Goal: Navigation & Orientation: Find specific page/section

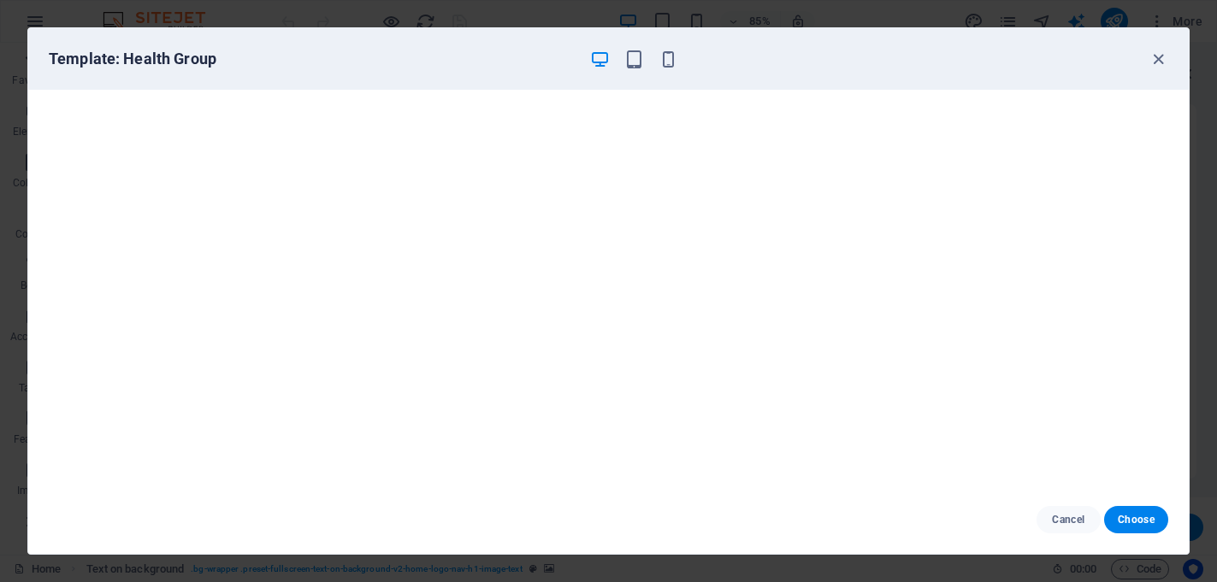
select select "English"
click at [1158, 58] on icon "button" at bounding box center [1158, 60] width 20 height 20
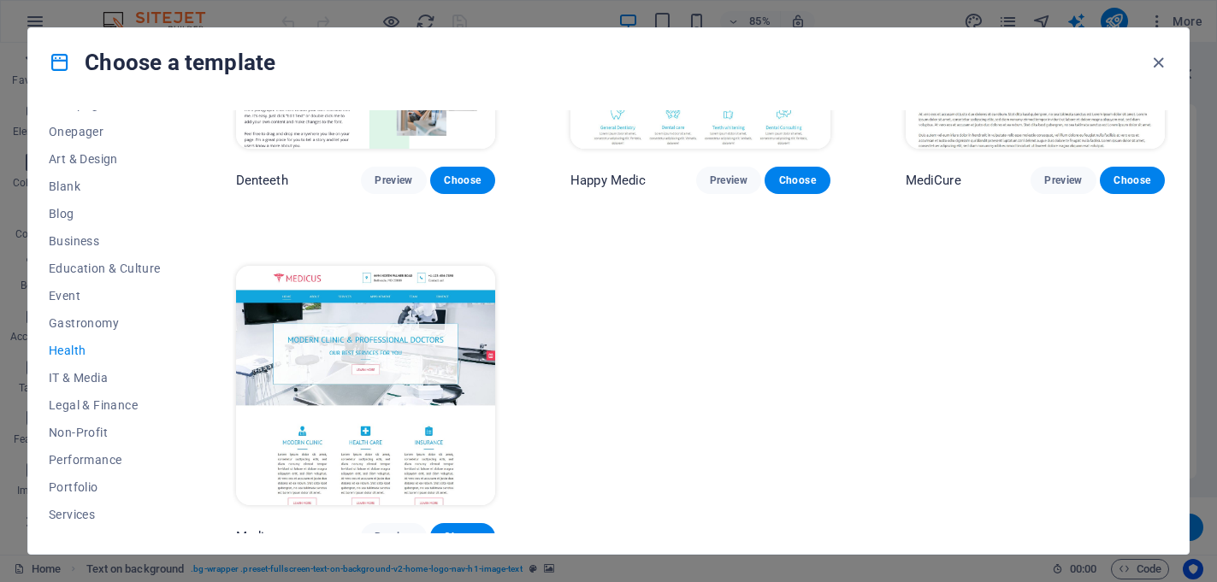
scroll to position [571, 0]
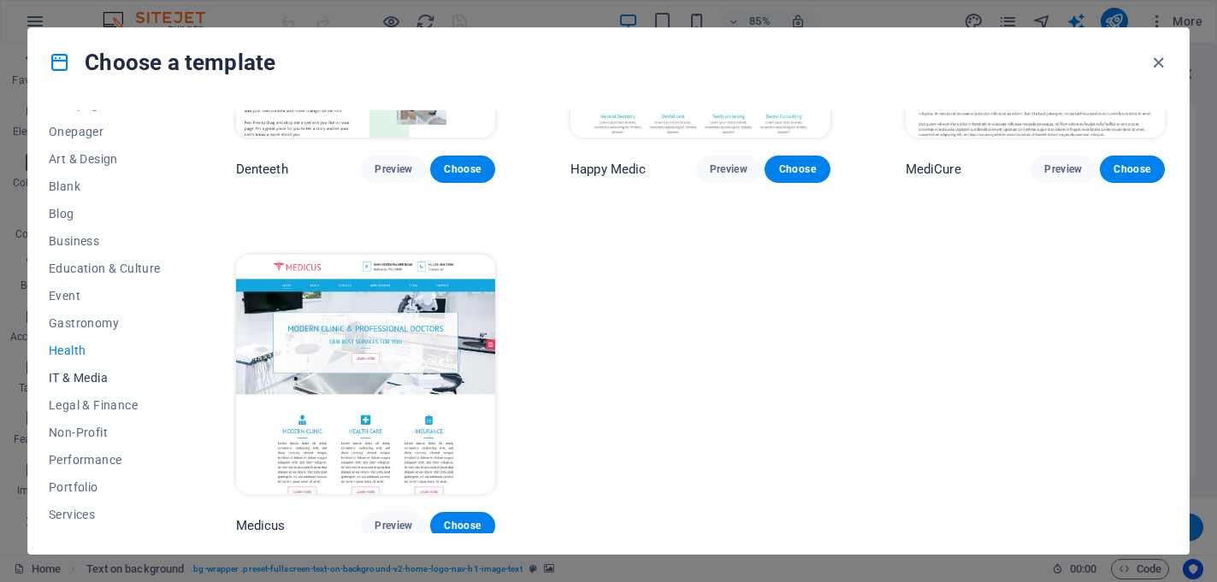
click at [79, 376] on span "IT & Media" at bounding box center [105, 378] width 112 height 14
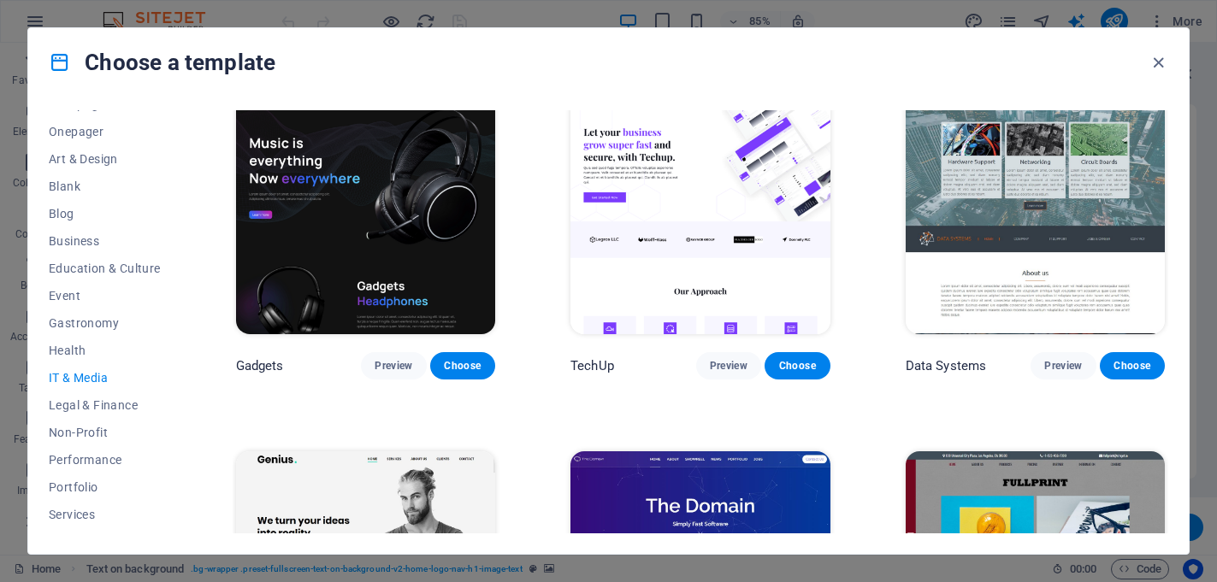
scroll to position [679, 0]
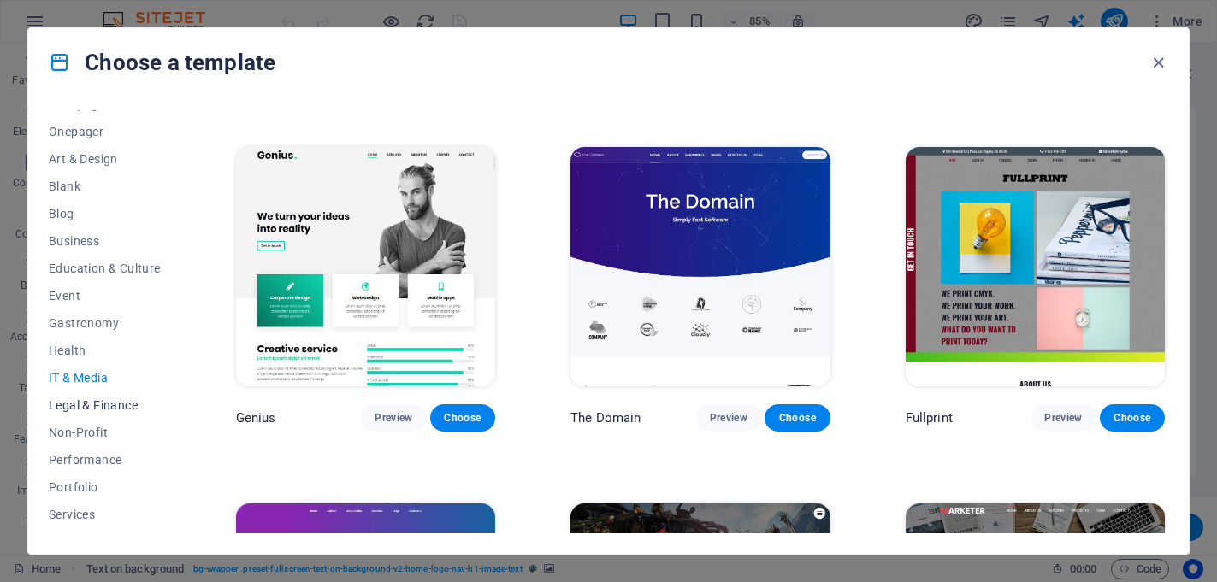
click at [105, 403] on span "Legal & Finance" at bounding box center [105, 405] width 112 height 14
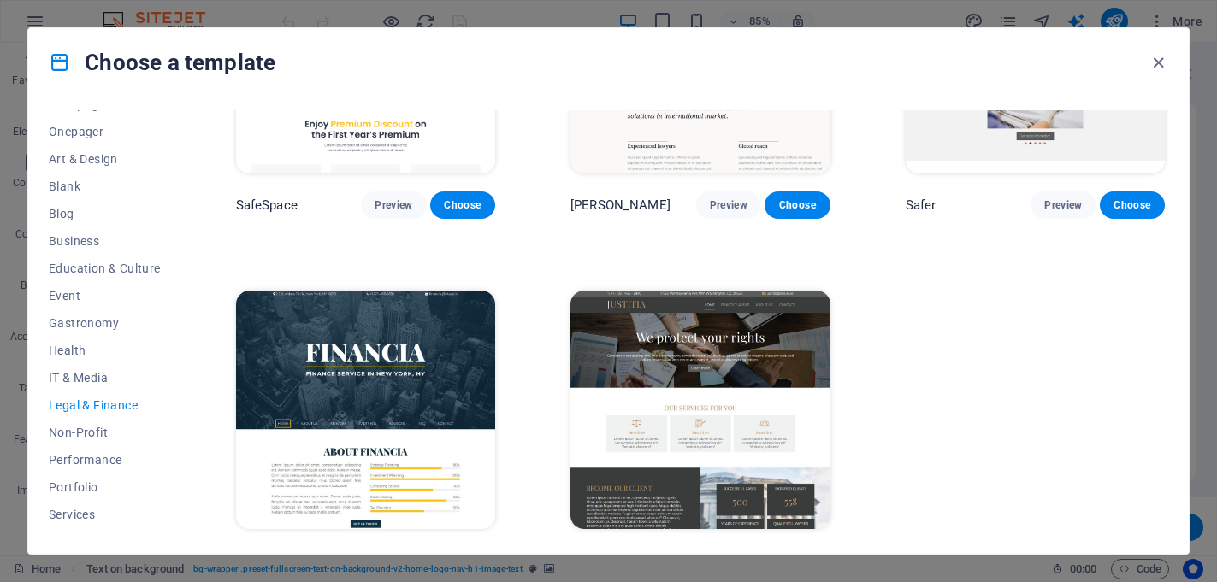
scroll to position [217, 0]
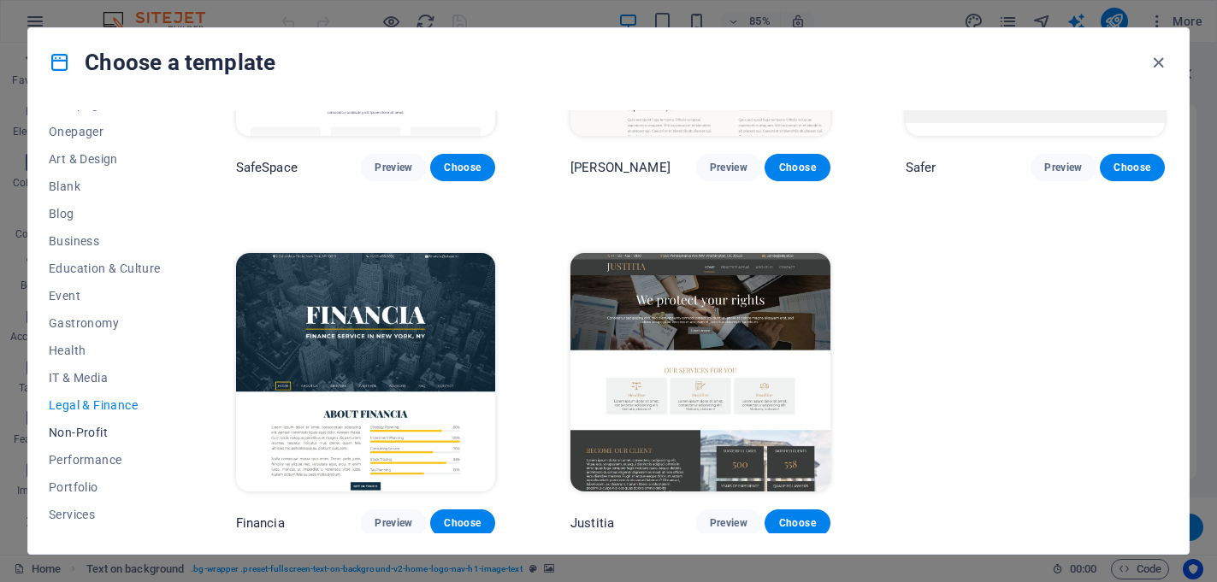
click at [104, 427] on span "Non-Profit" at bounding box center [105, 433] width 112 height 14
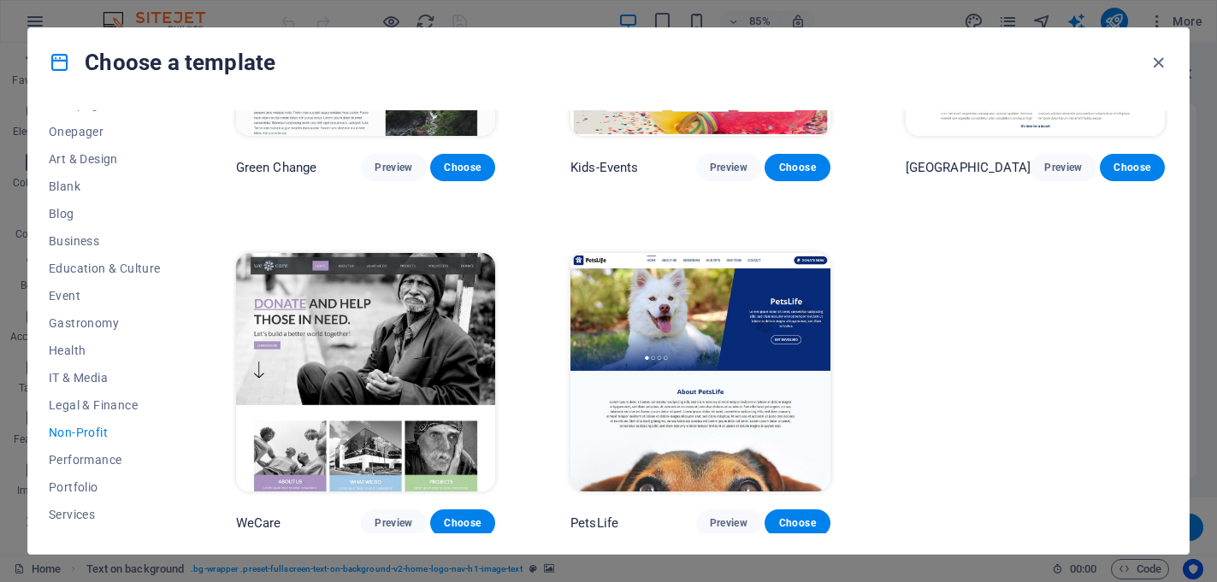
scroll to position [0, 0]
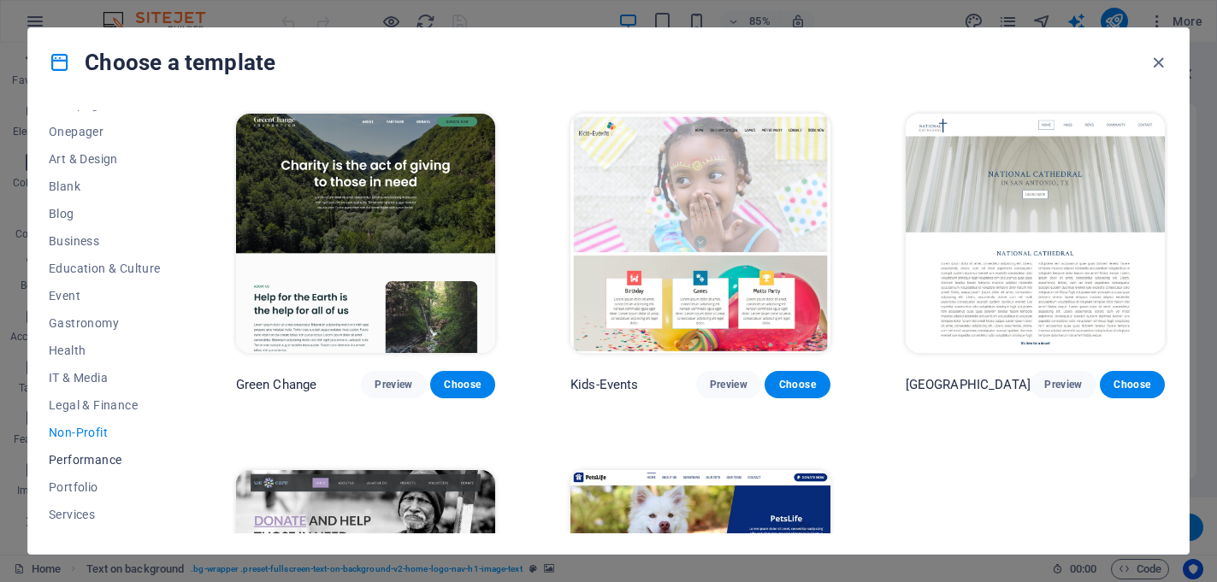
click at [85, 457] on span "Performance" at bounding box center [105, 460] width 112 height 14
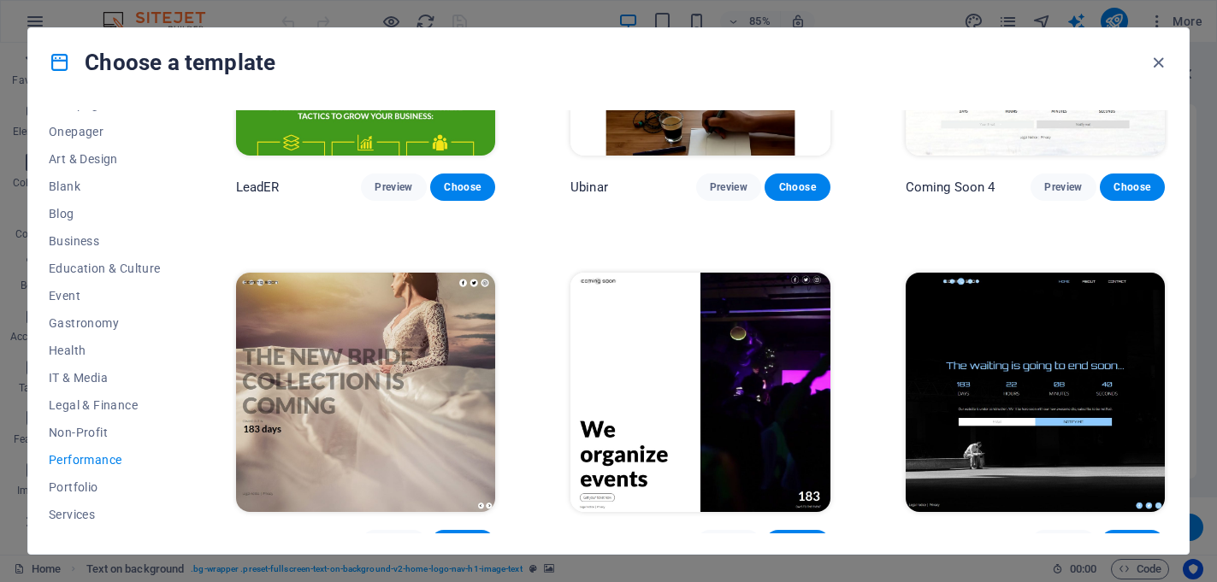
scroll to position [1634, 0]
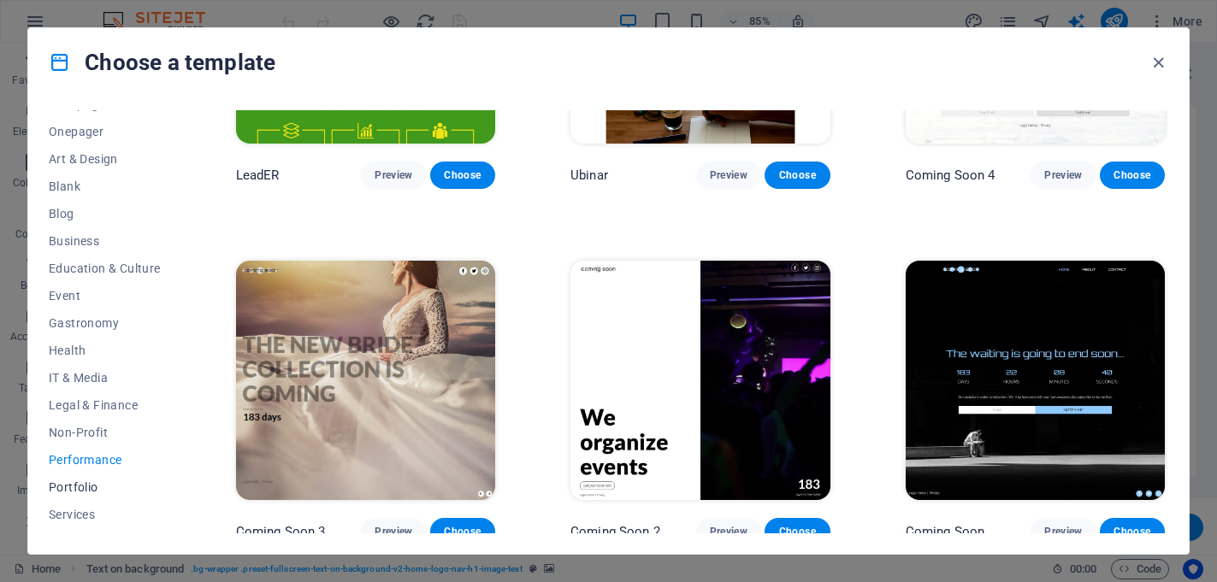
click at [64, 485] on span "Portfolio" at bounding box center [105, 487] width 112 height 14
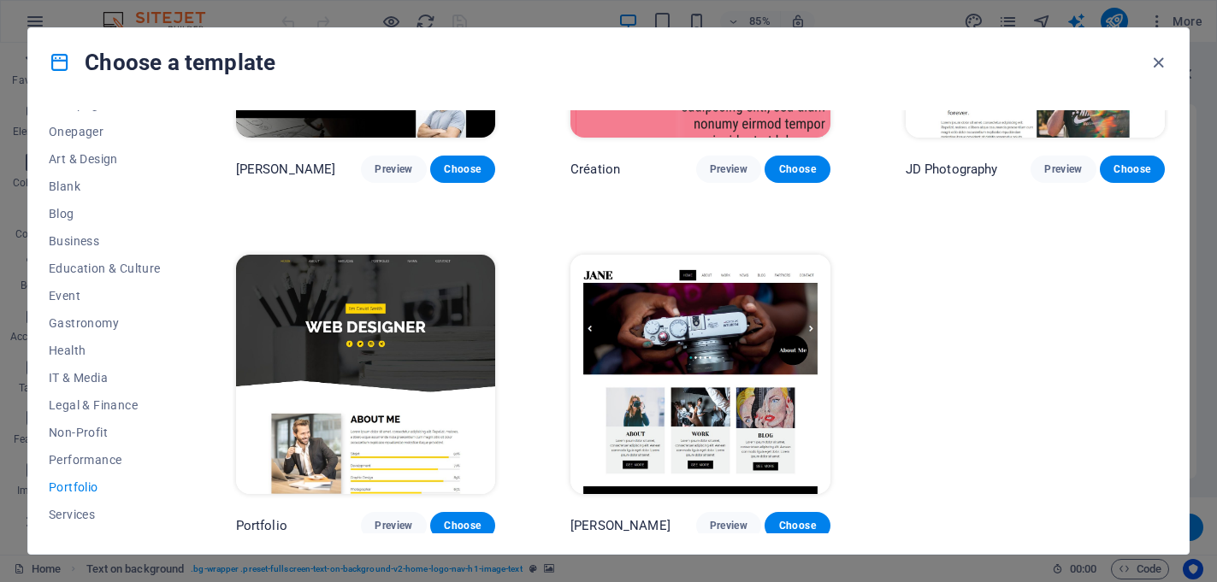
scroll to position [261, 0]
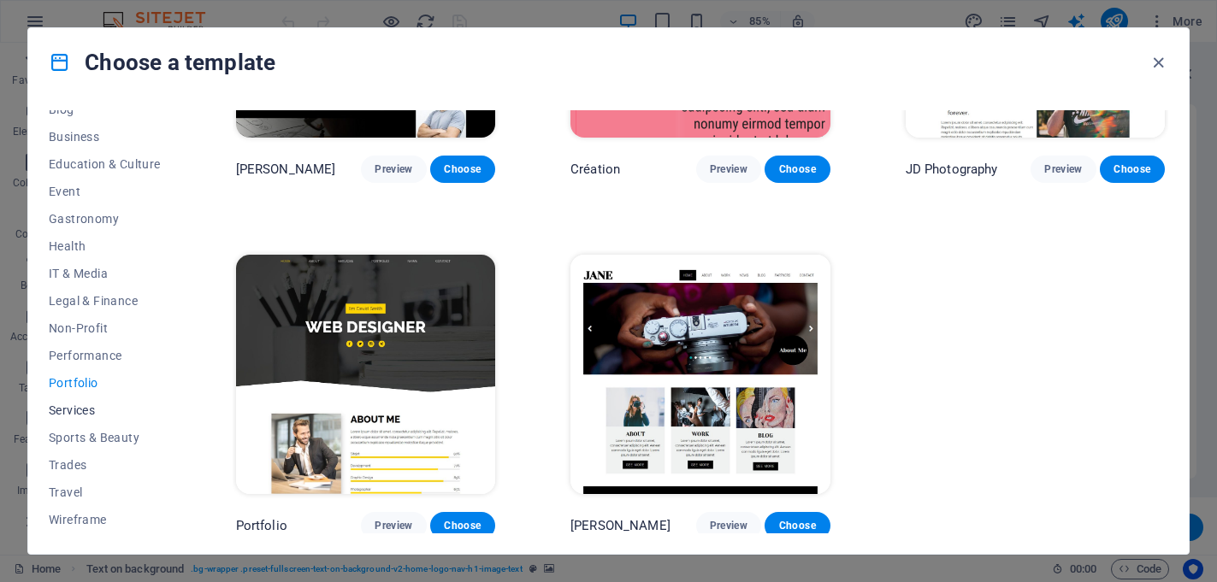
click at [68, 413] on span "Services" at bounding box center [105, 411] width 112 height 14
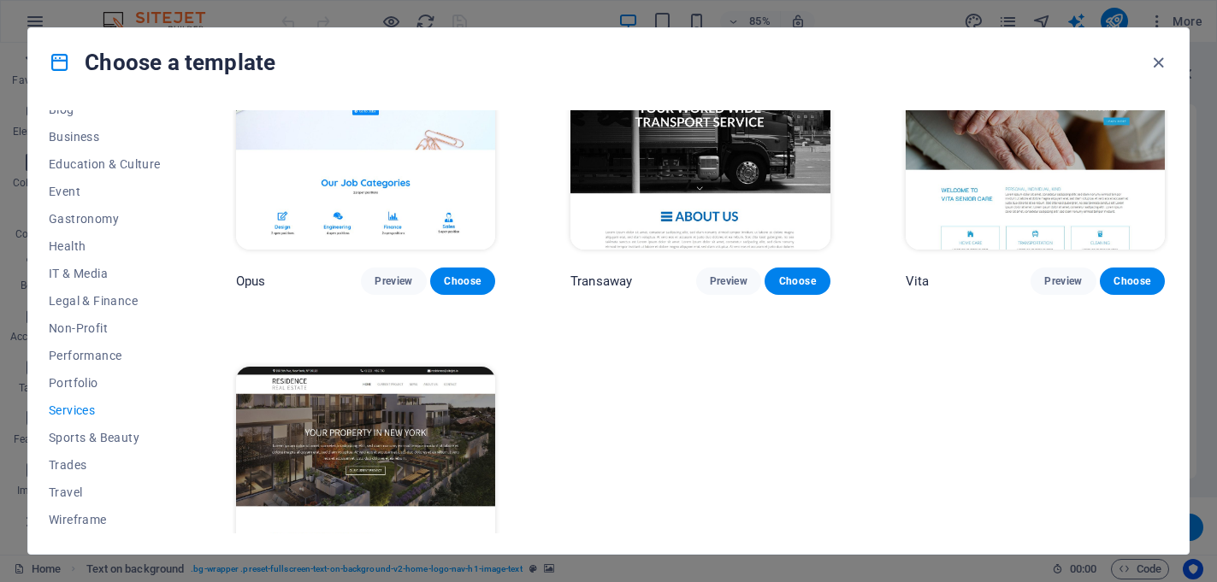
scroll to position [2343, 0]
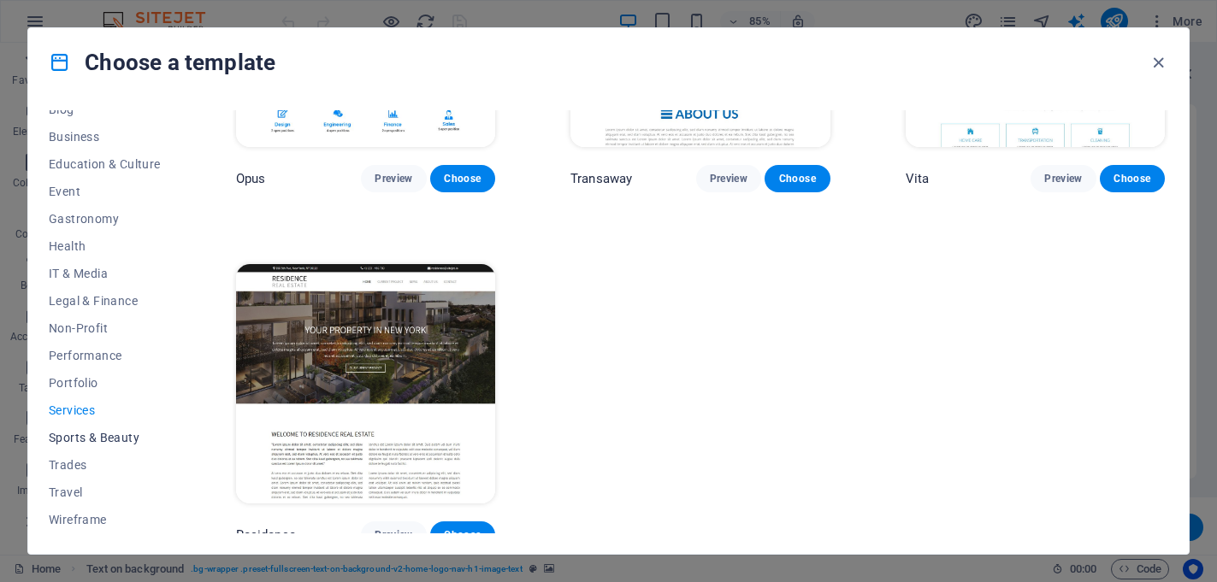
click at [100, 437] on span "Sports & Beauty" at bounding box center [105, 438] width 112 height 14
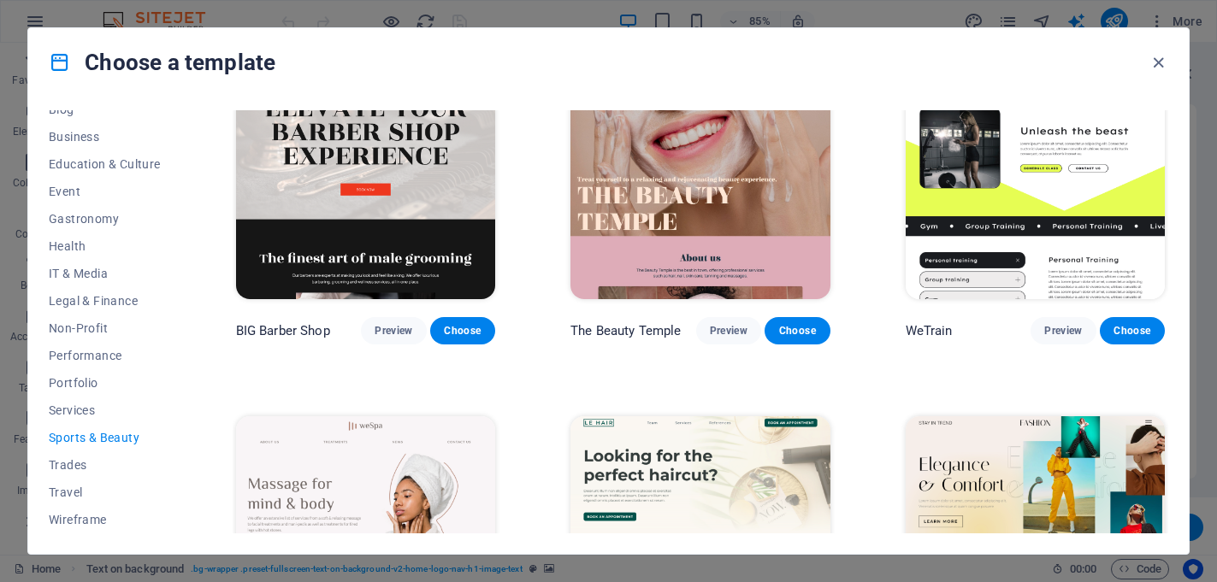
scroll to position [55, 0]
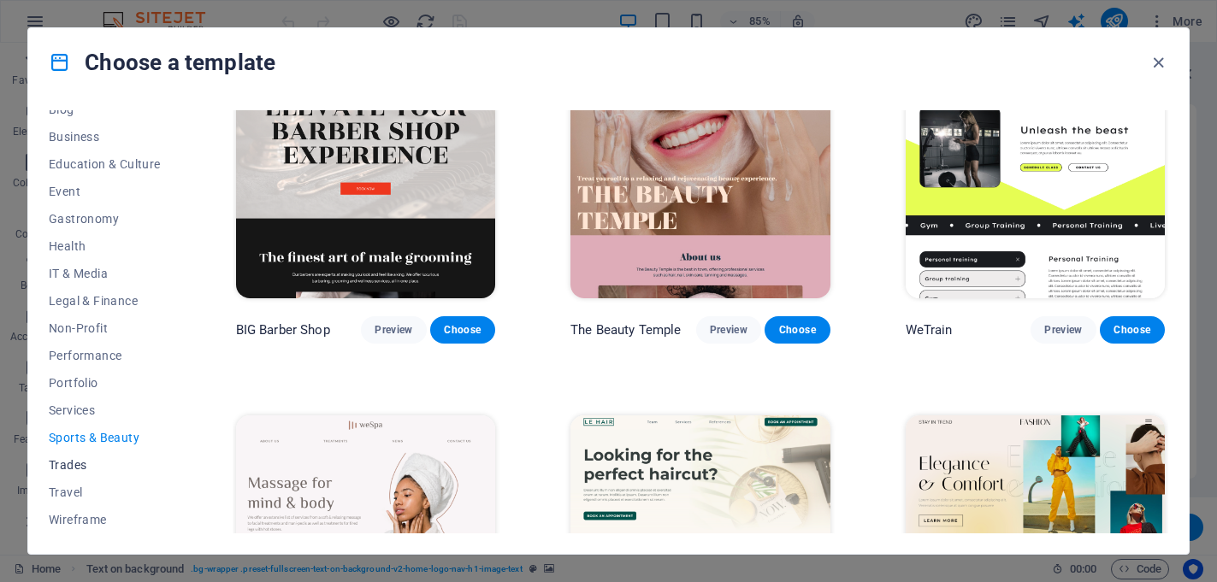
click at [62, 468] on span "Trades" at bounding box center [105, 465] width 112 height 14
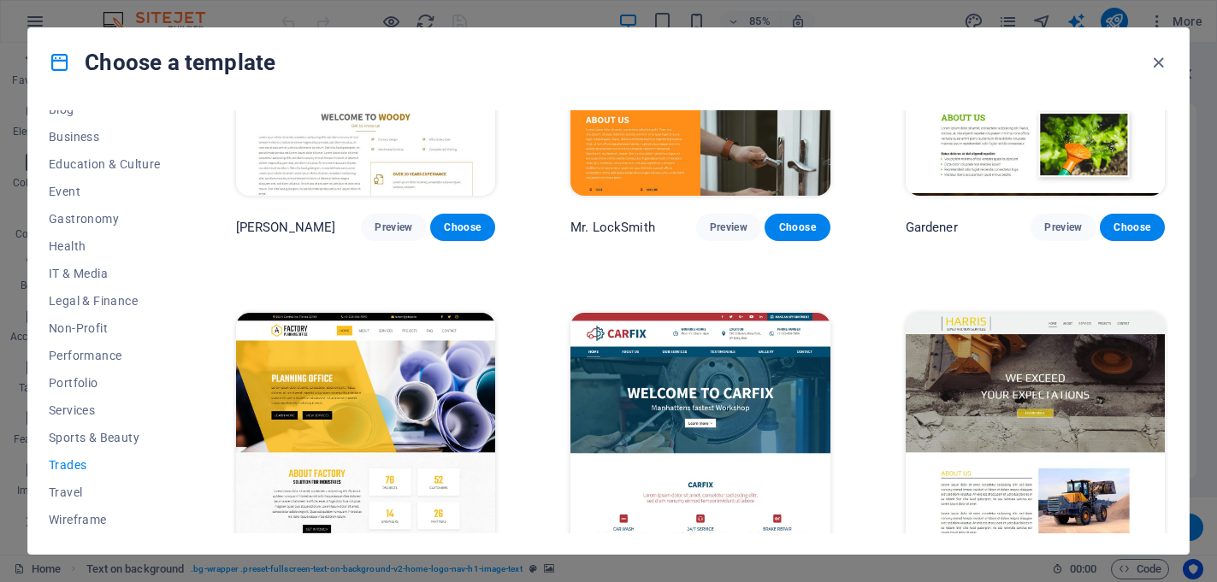
scroll to position [571, 0]
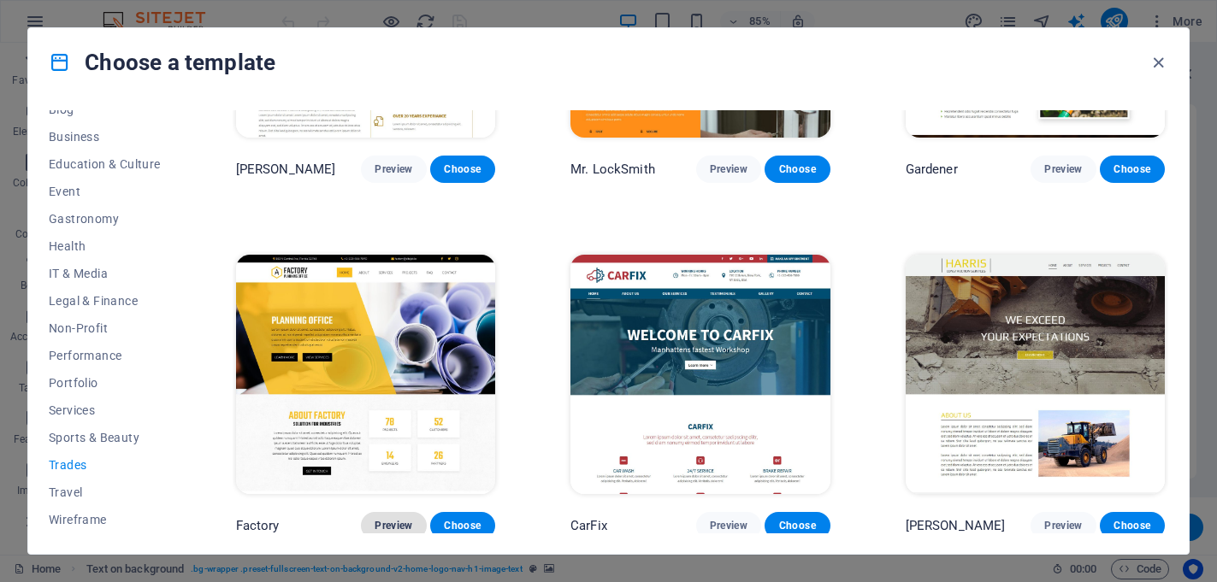
click at [405, 519] on span "Preview" at bounding box center [393, 526] width 38 height 14
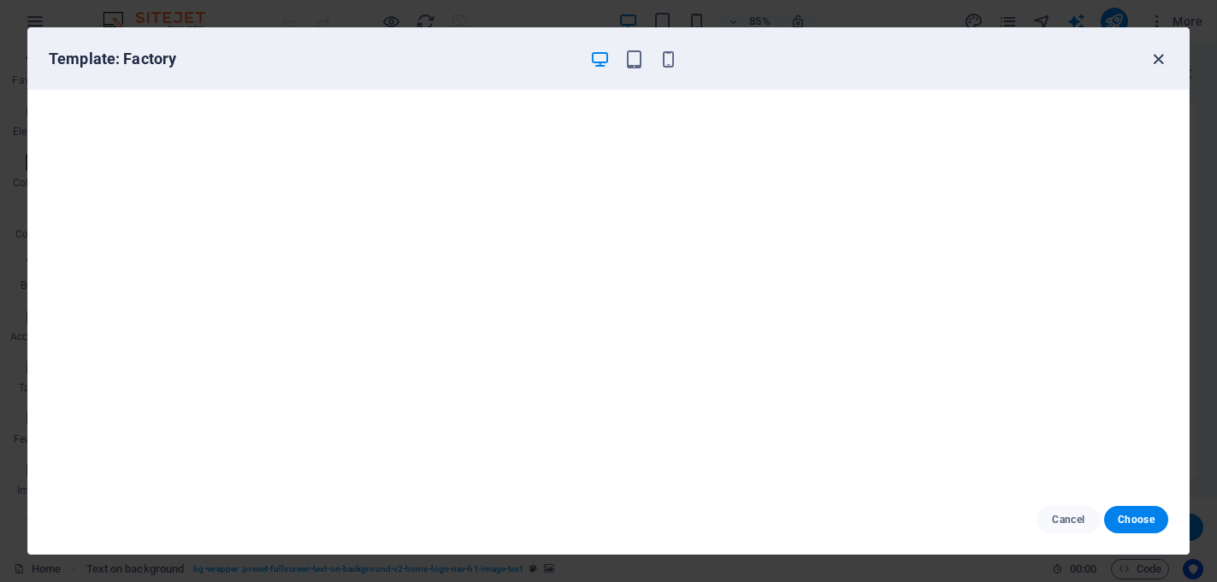
click at [1163, 54] on icon "button" at bounding box center [1158, 60] width 20 height 20
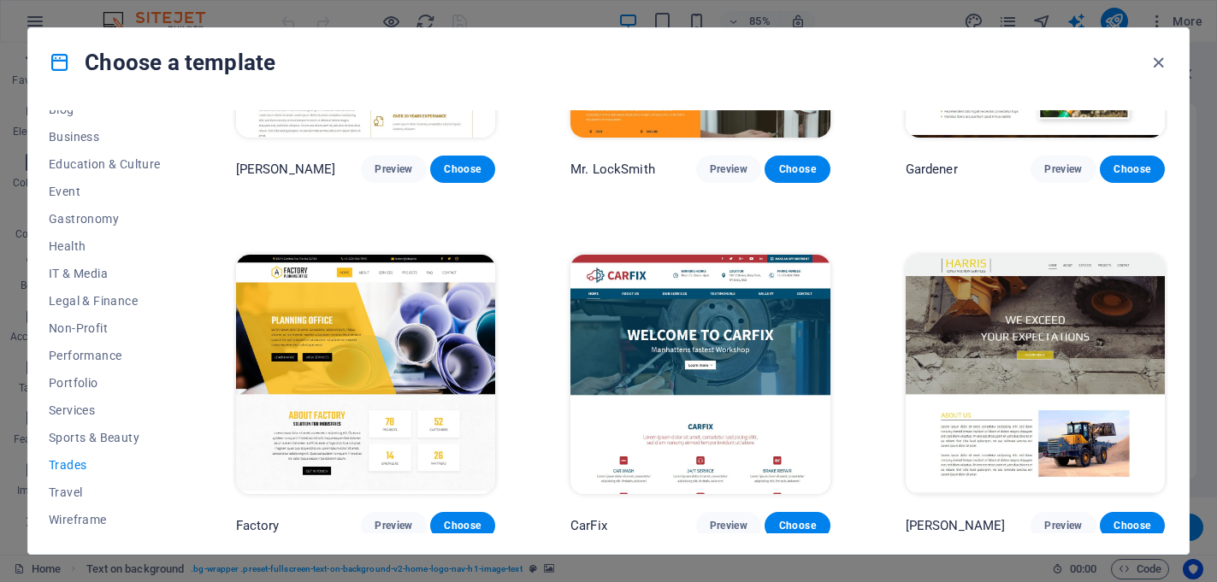
click at [684, 377] on img at bounding box center [699, 374] width 259 height 239
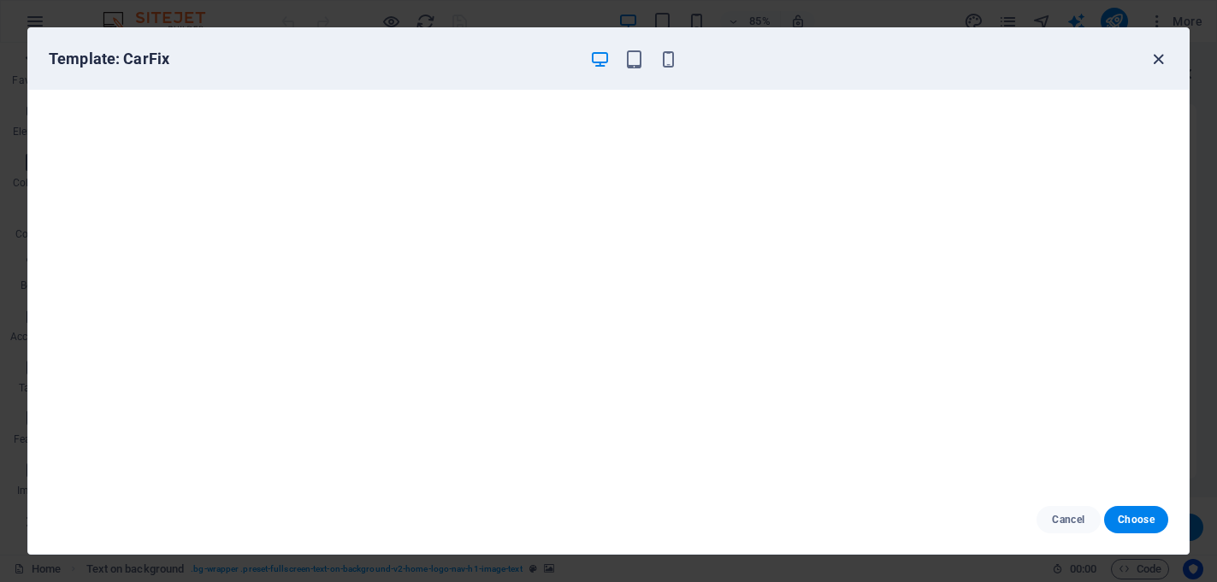
click at [1160, 57] on icon "button" at bounding box center [1158, 60] width 20 height 20
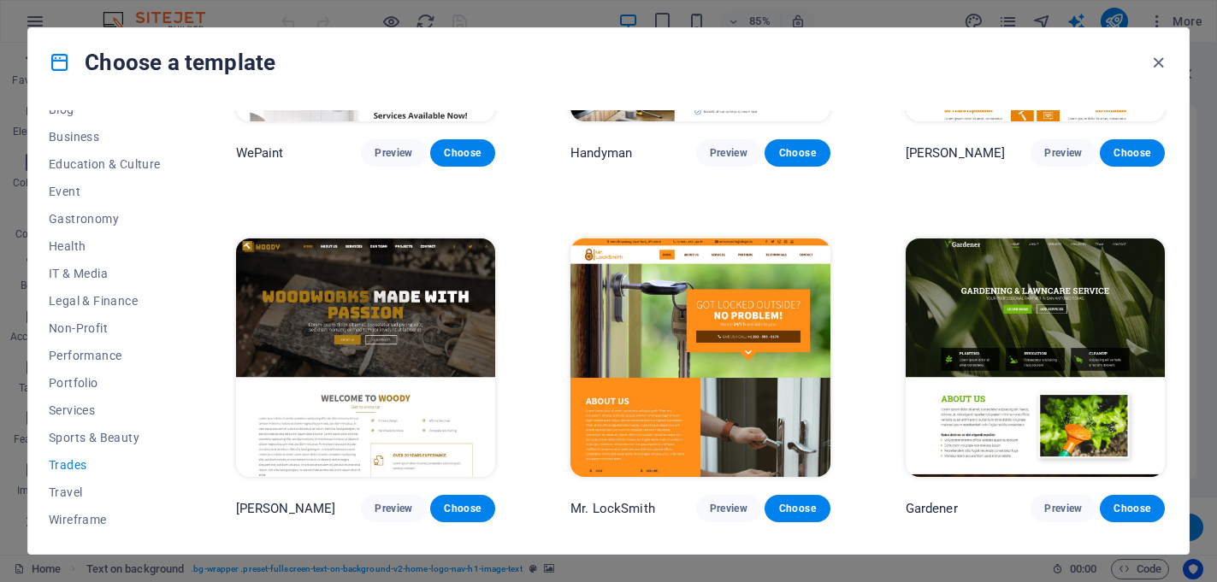
scroll to position [0, 0]
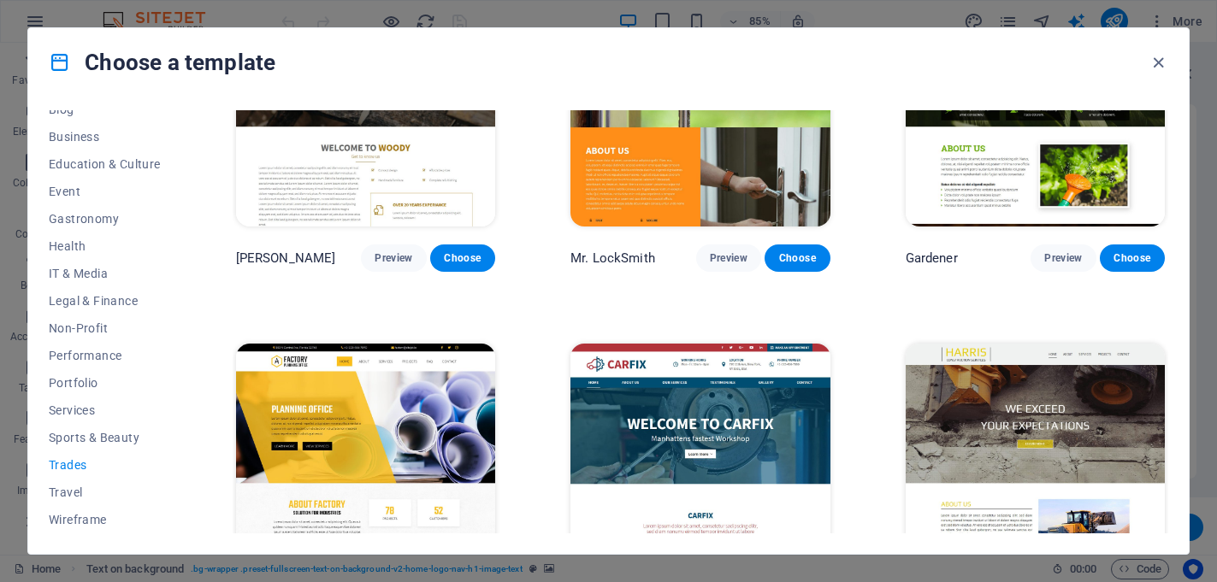
scroll to position [568, 0]
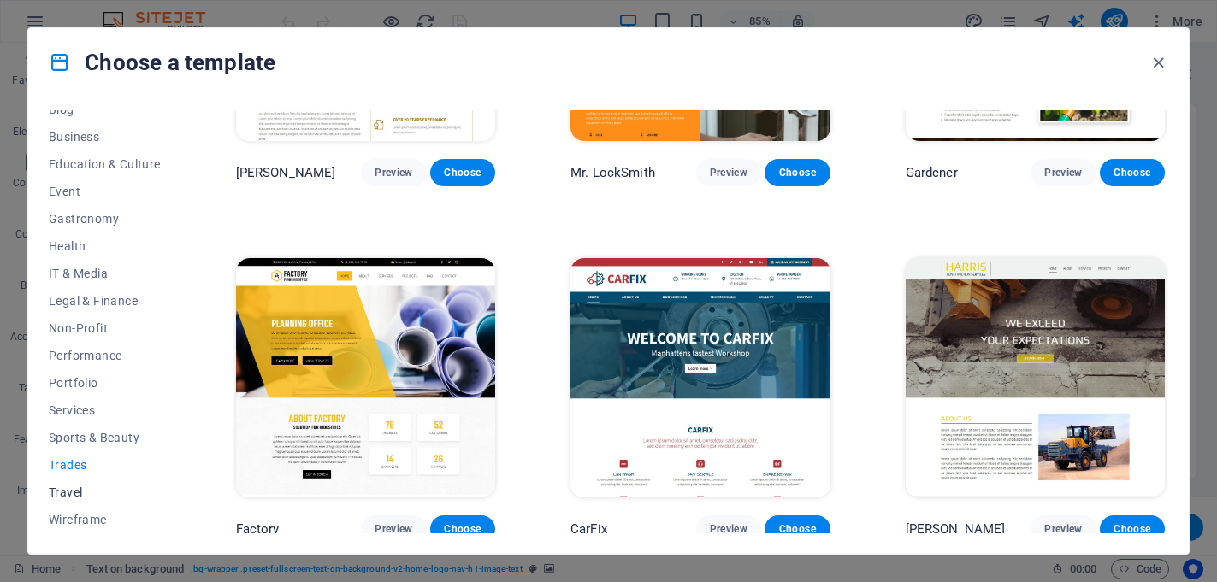
click at [64, 494] on span "Travel" at bounding box center [105, 493] width 112 height 14
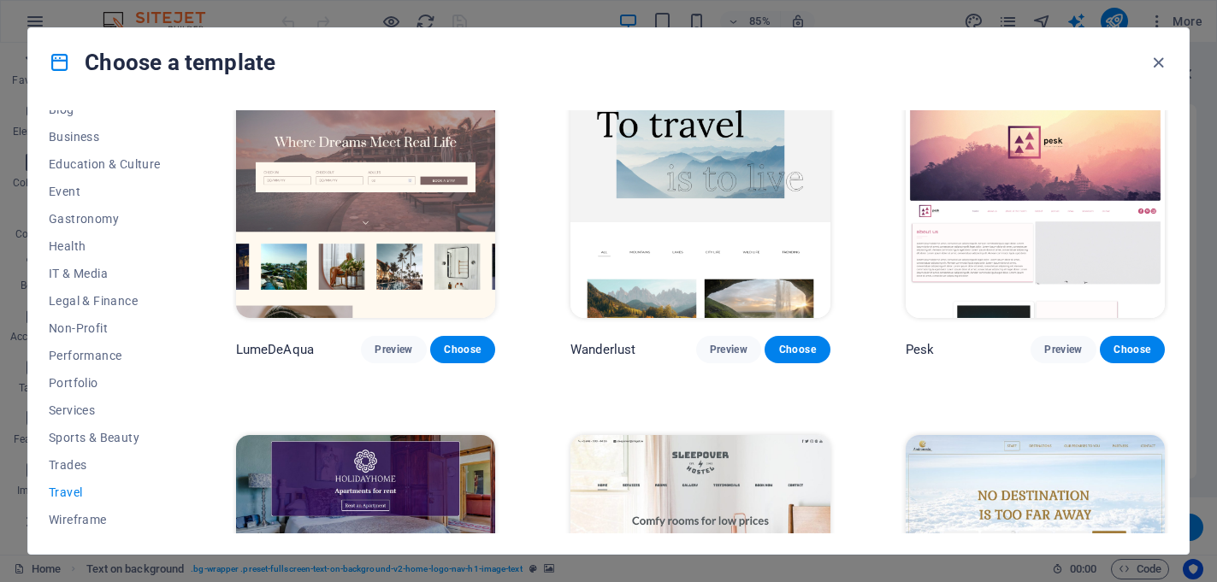
scroll to position [27, 0]
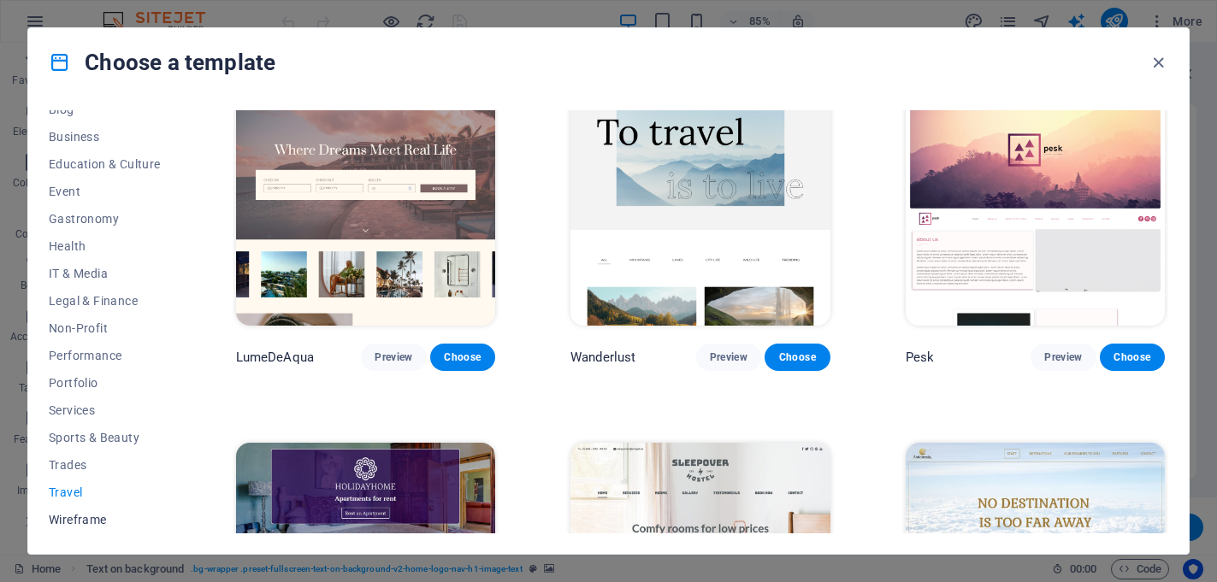
click at [68, 520] on span "Wireframe" at bounding box center [105, 520] width 112 height 14
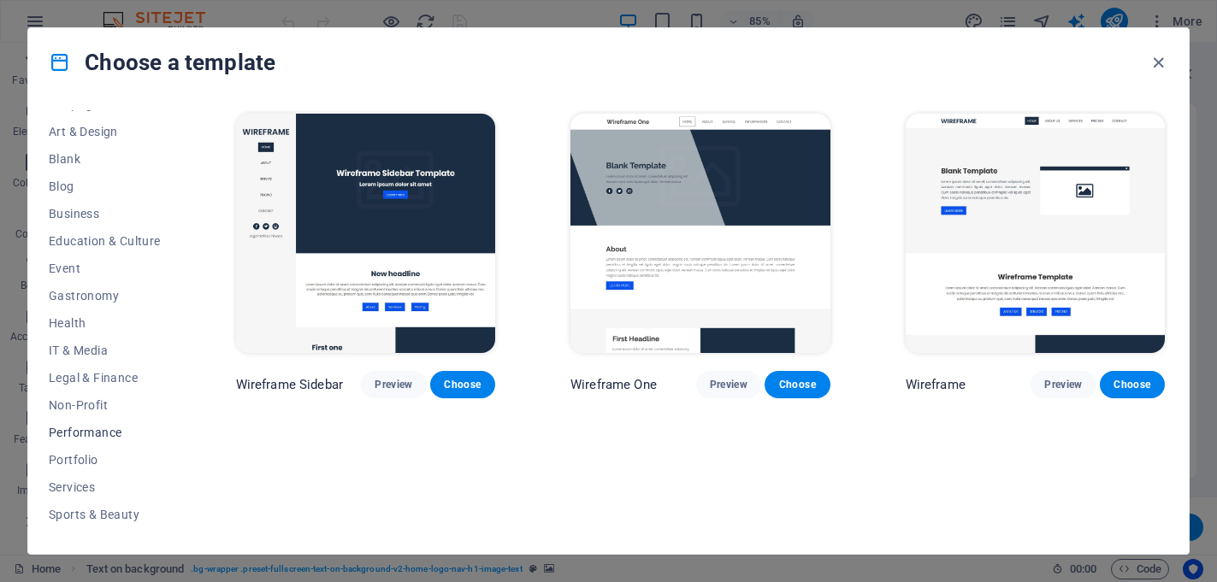
scroll to position [0, 0]
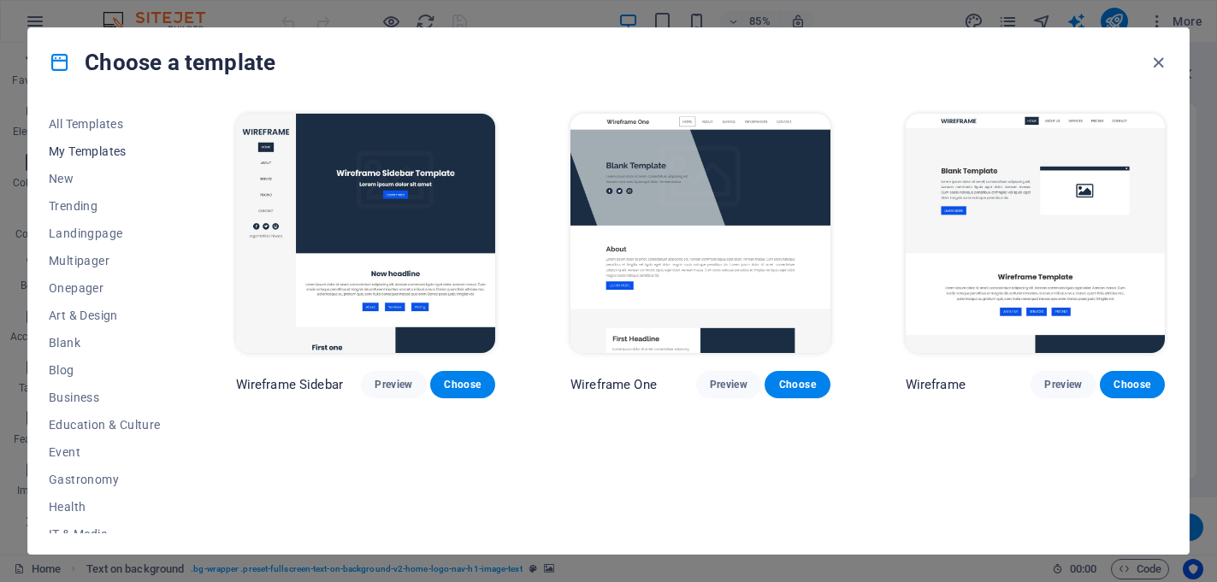
click at [80, 148] on span "My Templates" at bounding box center [105, 151] width 112 height 14
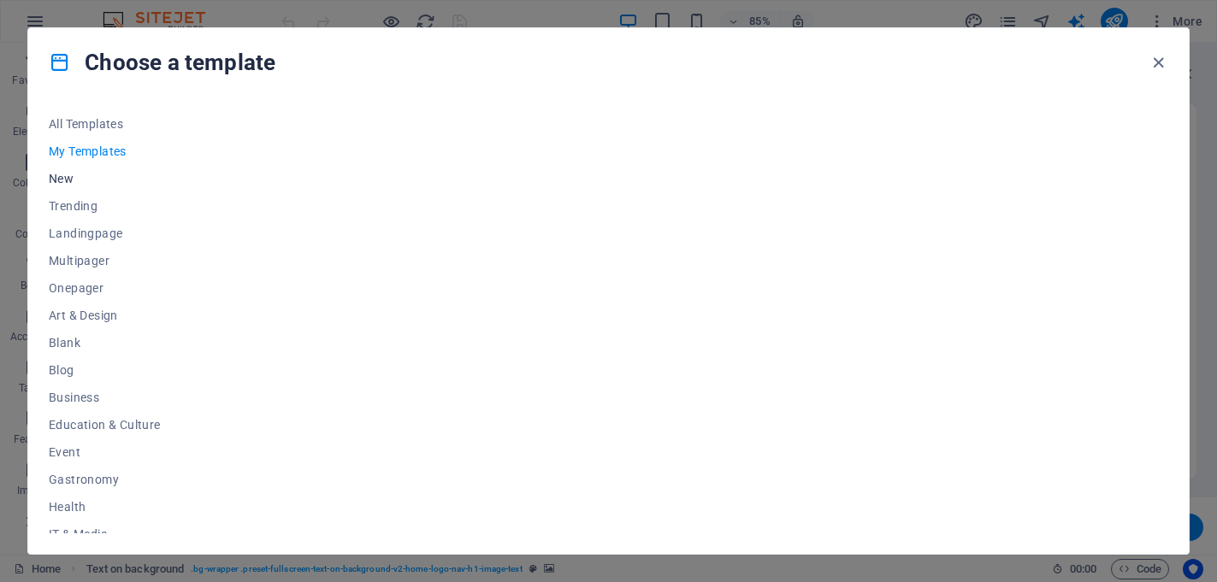
click at [65, 175] on span "New" at bounding box center [105, 179] width 112 height 14
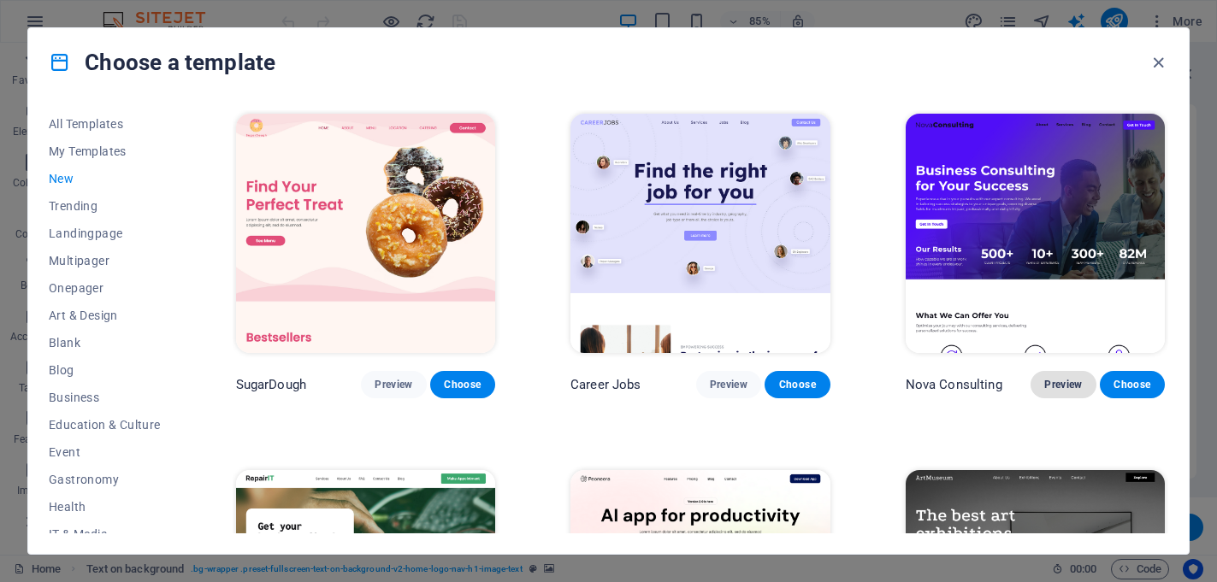
click at [1060, 378] on span "Preview" at bounding box center [1063, 385] width 38 height 14
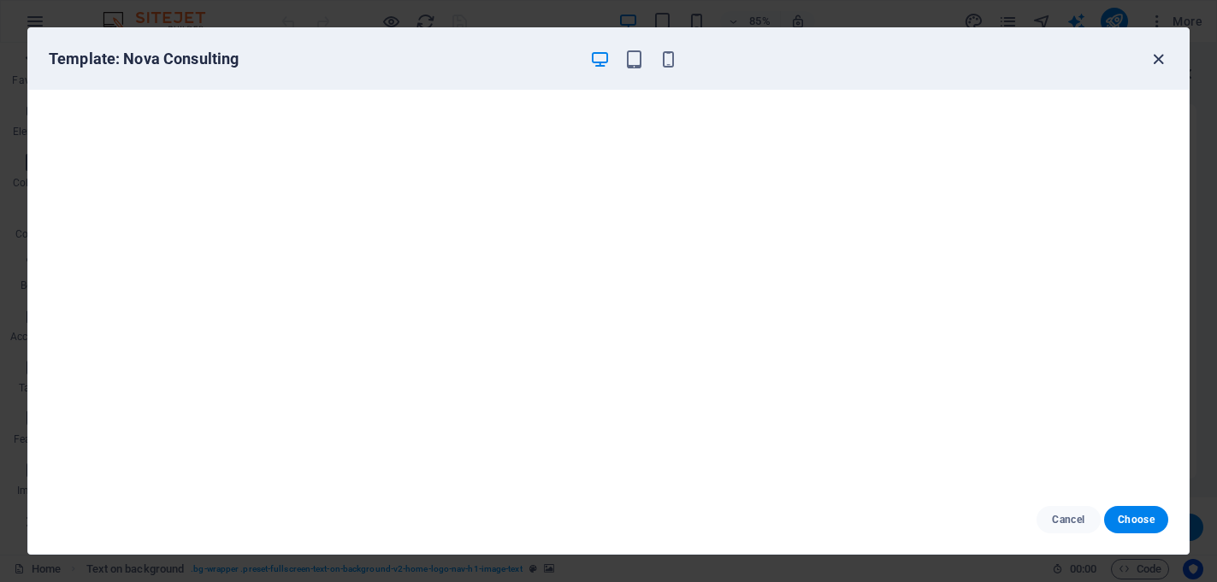
click at [1159, 55] on icon "button" at bounding box center [1158, 60] width 20 height 20
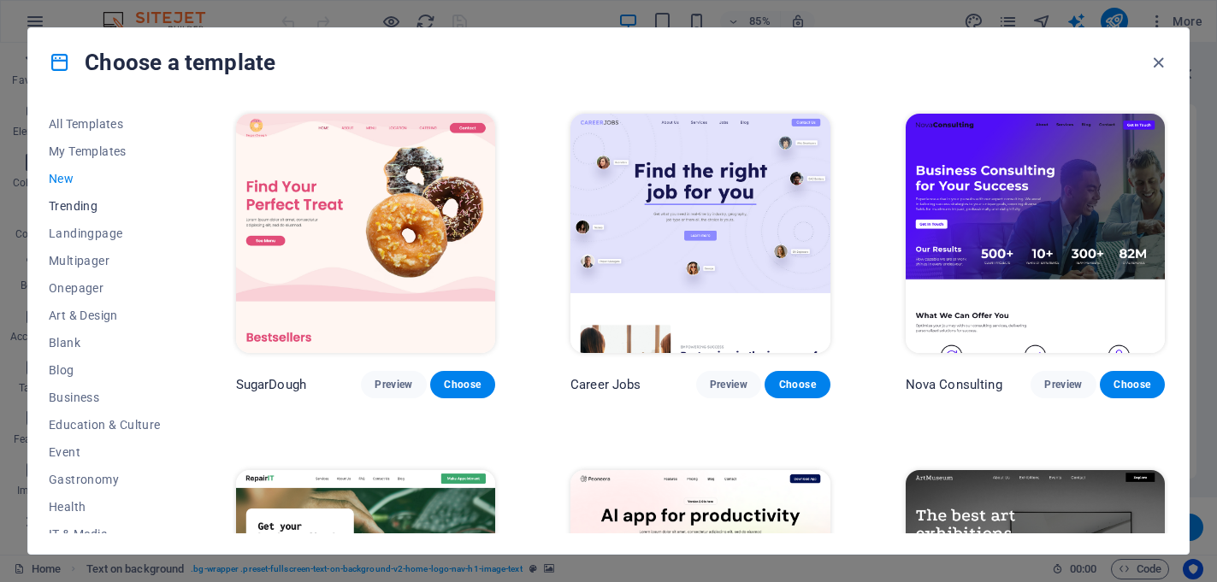
click at [75, 203] on span "Trending" at bounding box center [105, 206] width 112 height 14
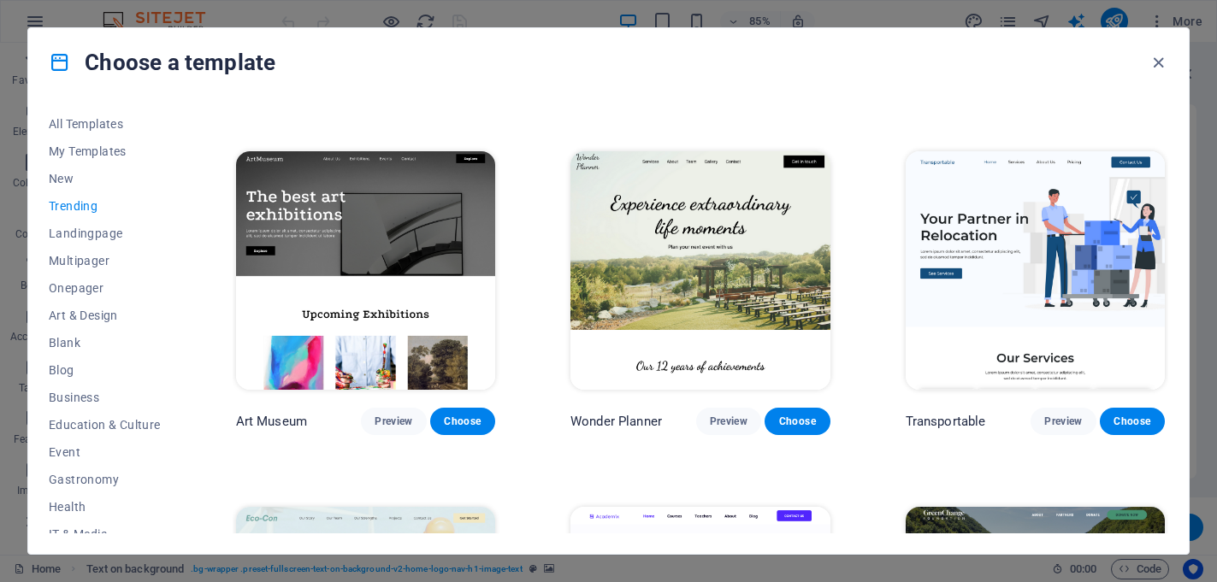
scroll to position [321, 0]
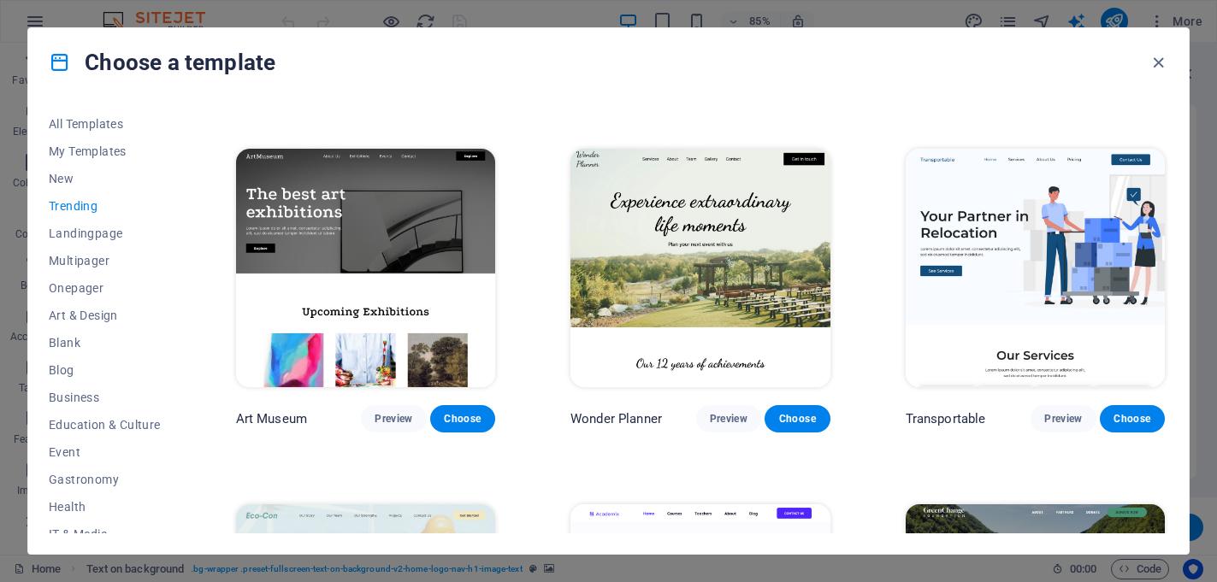
click at [709, 241] on img at bounding box center [699, 268] width 259 height 239
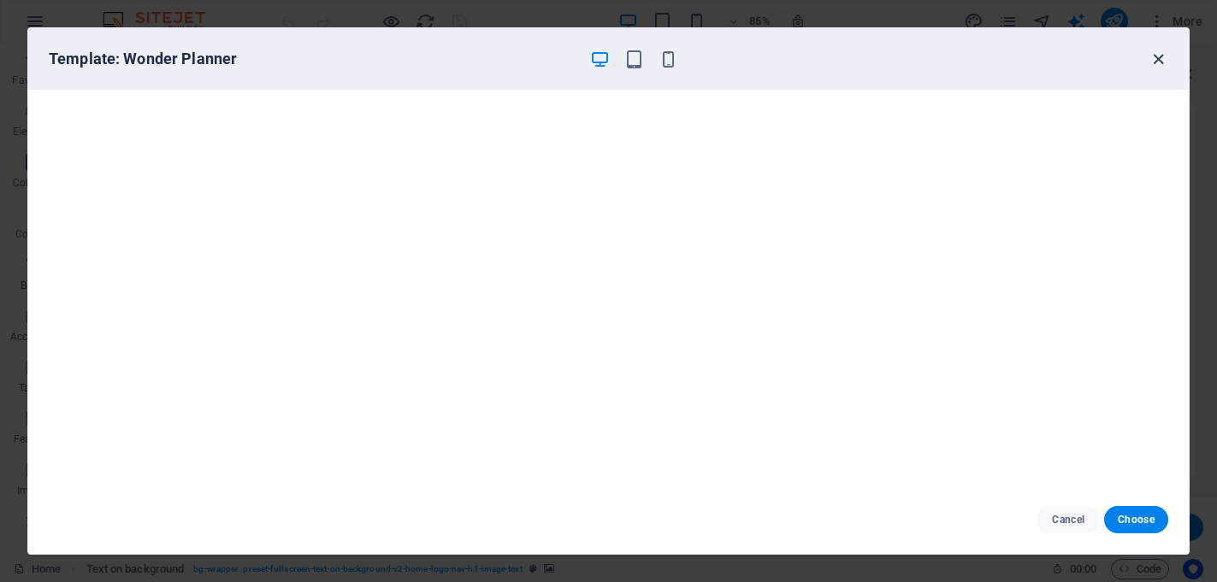
click at [1158, 59] on icon "button" at bounding box center [1158, 60] width 20 height 20
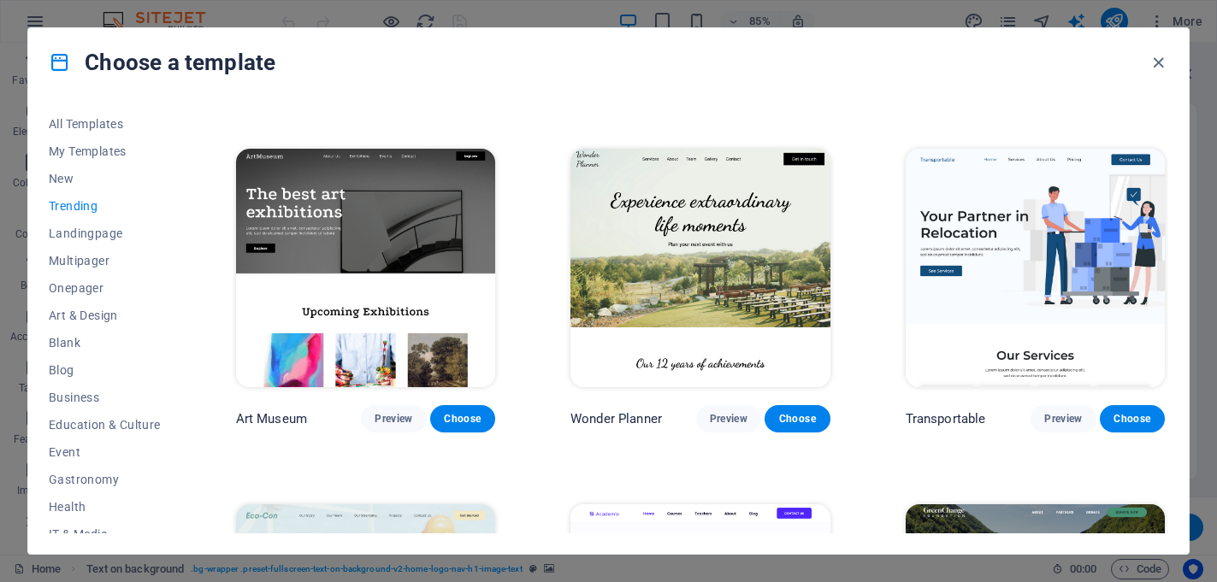
click at [1030, 280] on img at bounding box center [1034, 268] width 259 height 239
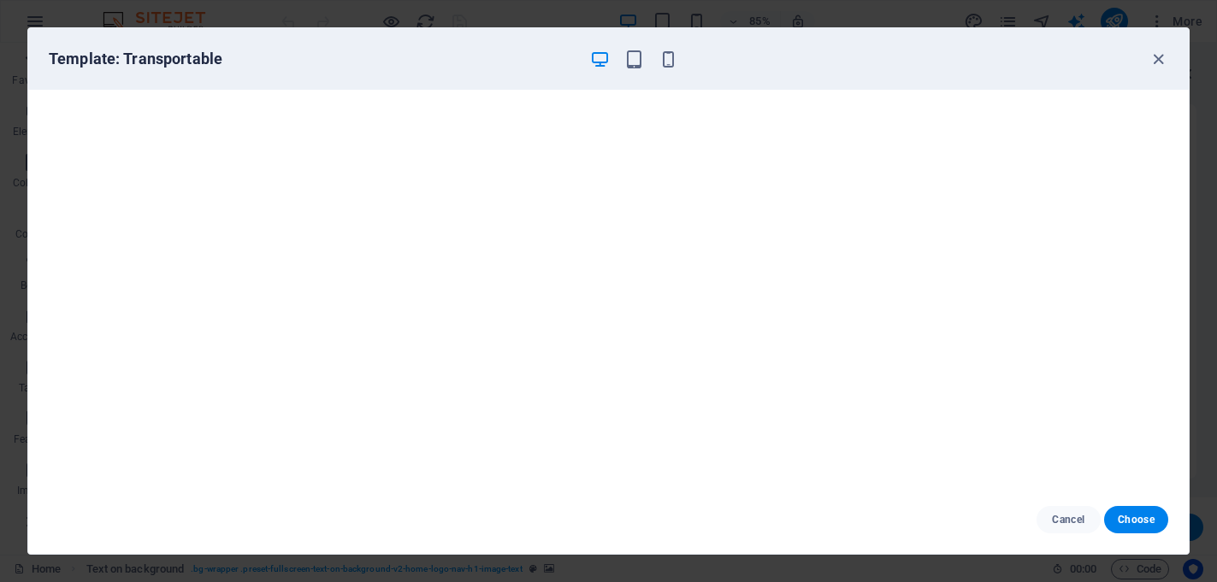
scroll to position [4, 0]
click at [1151, 60] on icon "button" at bounding box center [1158, 60] width 20 height 20
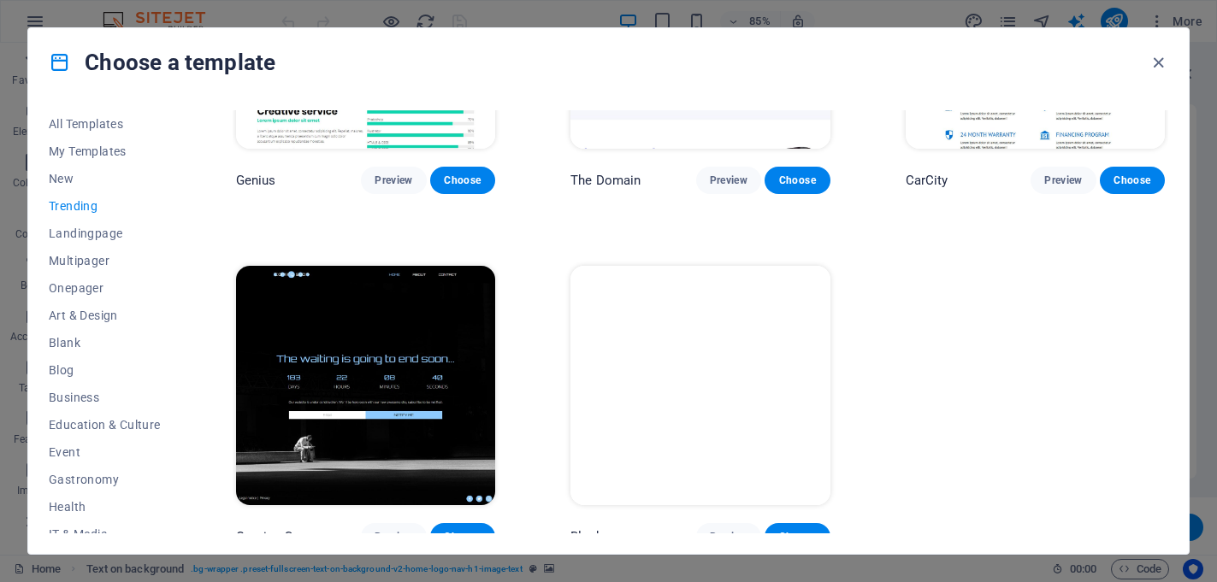
scroll to position [1634, 0]
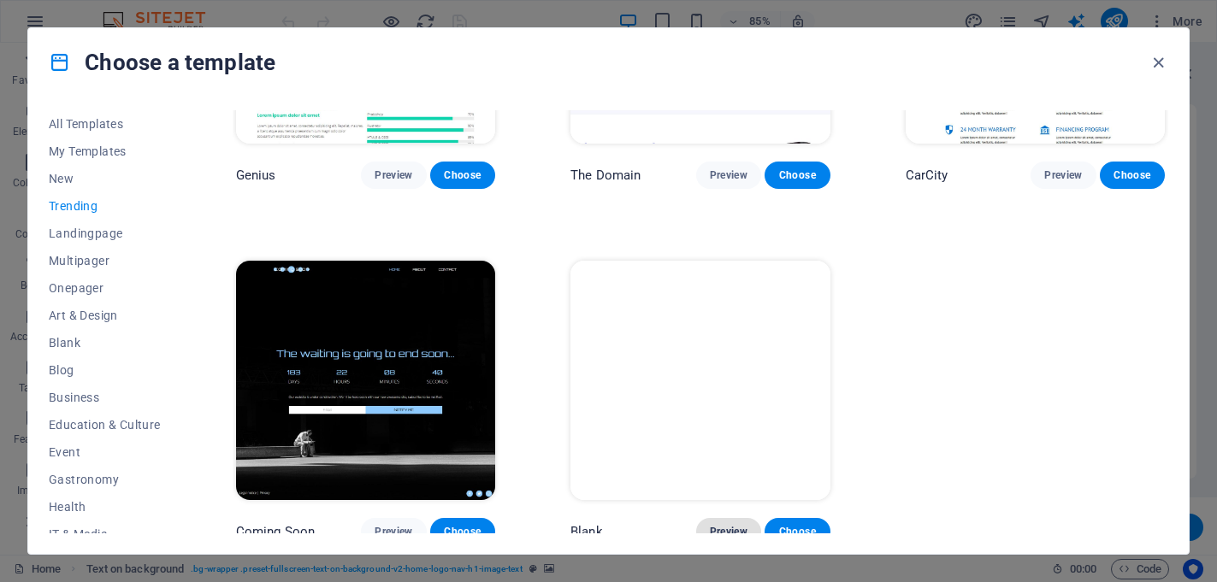
click at [729, 525] on span "Preview" at bounding box center [729, 532] width 38 height 14
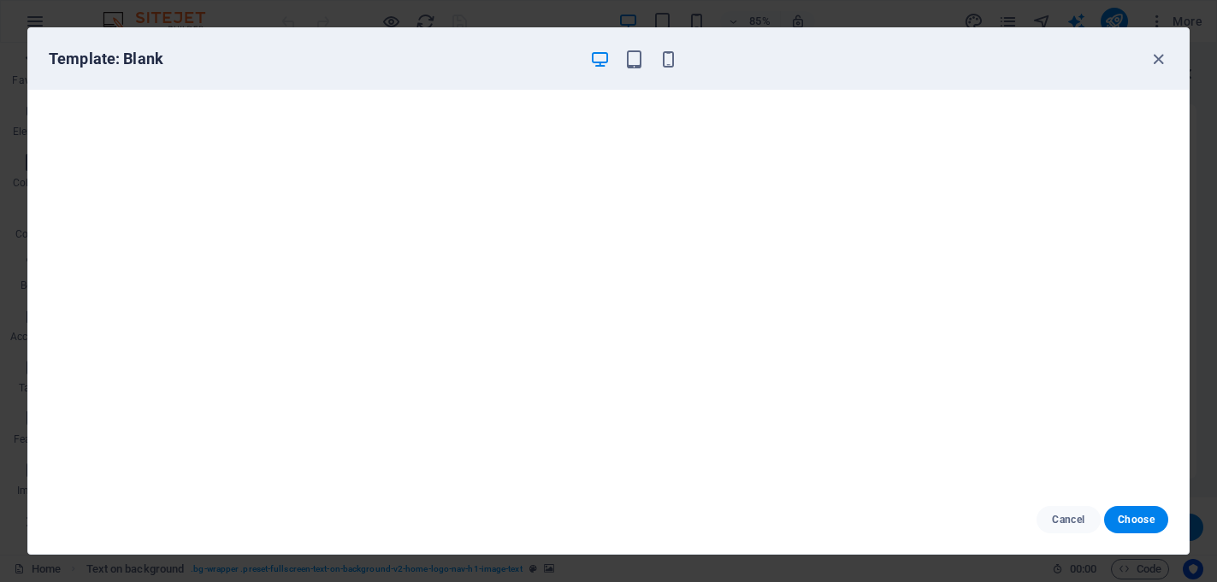
scroll to position [4, 0]
click at [1148, 68] on icon "button" at bounding box center [1158, 60] width 20 height 20
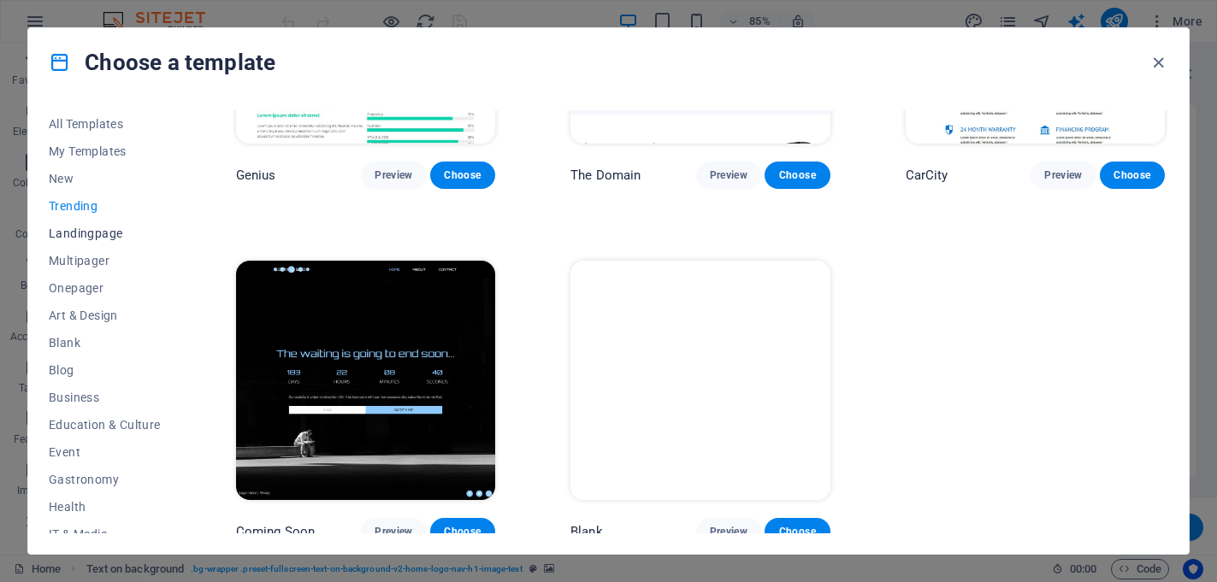
click at [85, 235] on span "Landingpage" at bounding box center [105, 234] width 112 height 14
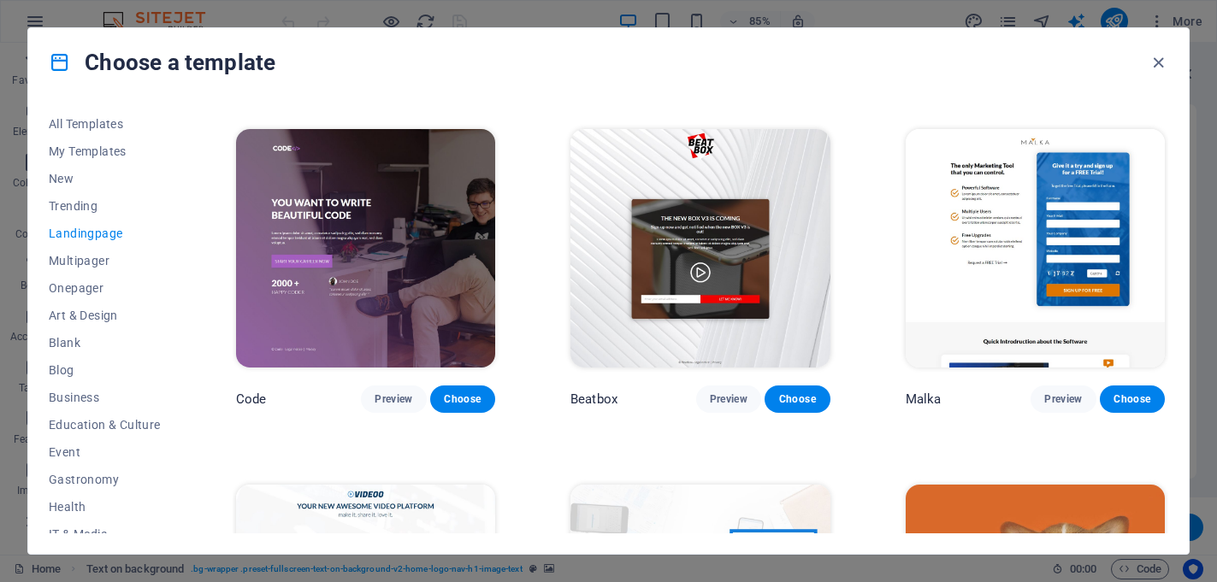
scroll to position [0, 0]
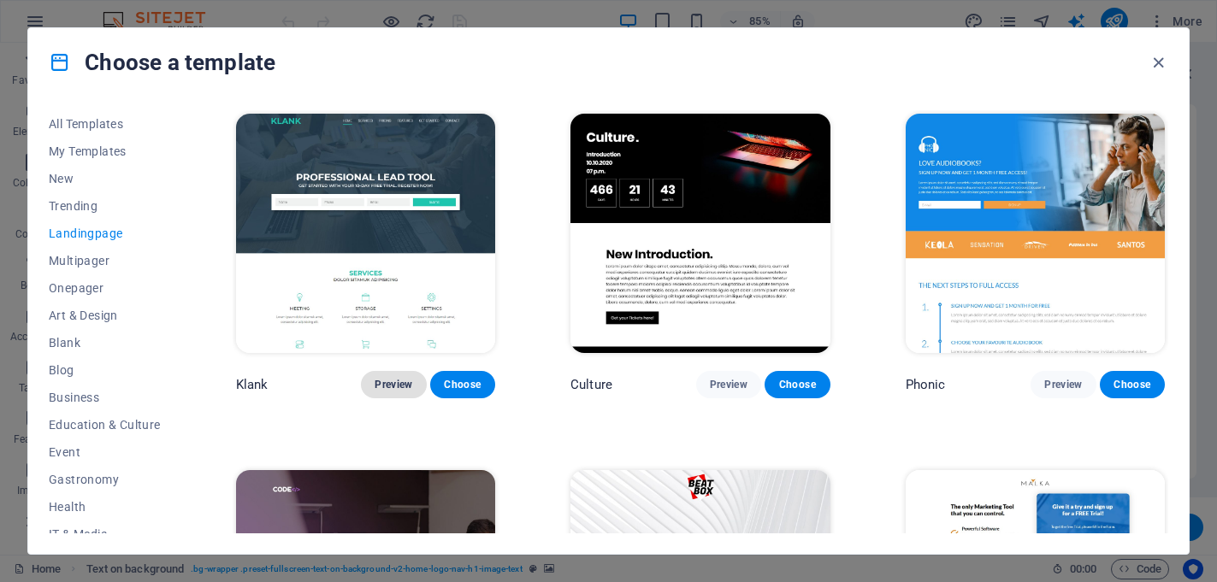
click at [398, 383] on span "Preview" at bounding box center [393, 385] width 38 height 14
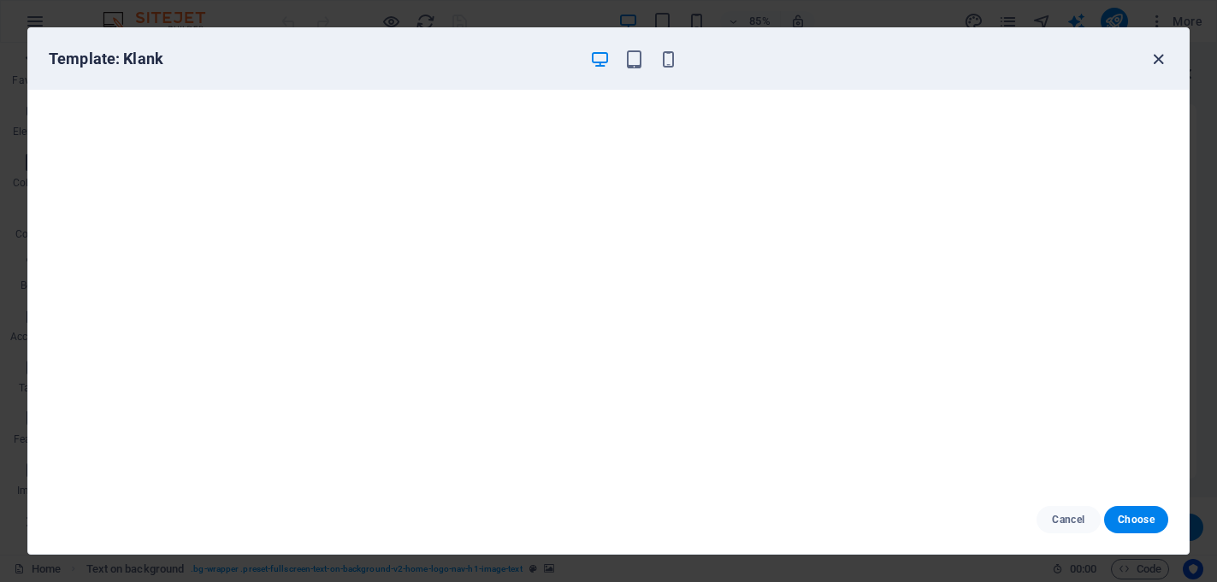
click at [1164, 62] on icon "button" at bounding box center [1158, 60] width 20 height 20
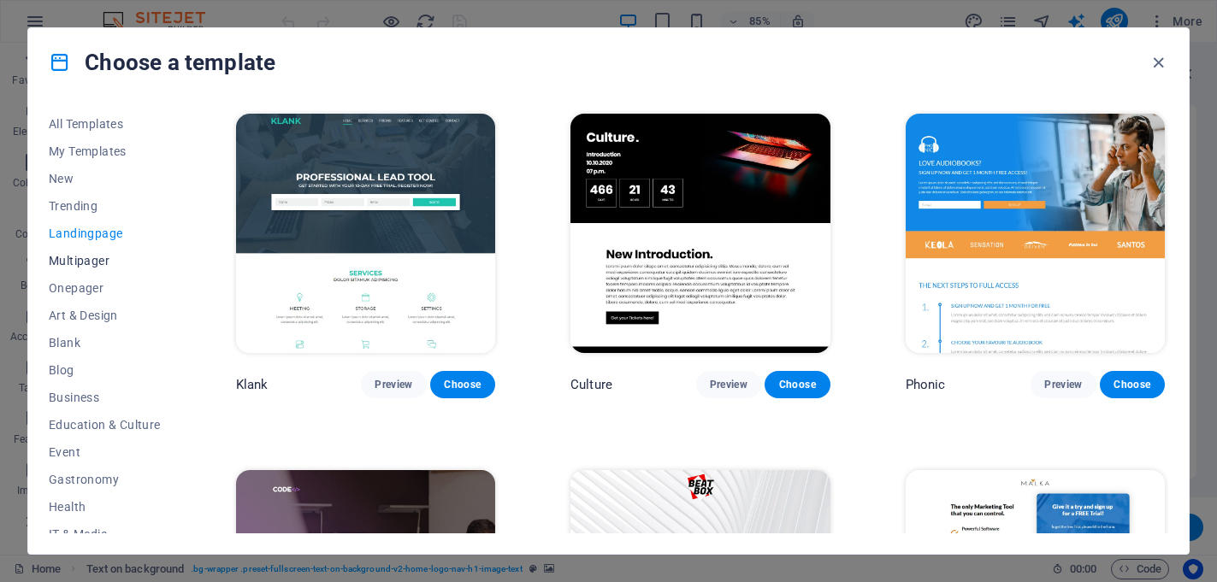
click at [65, 259] on span "Multipager" at bounding box center [105, 261] width 112 height 14
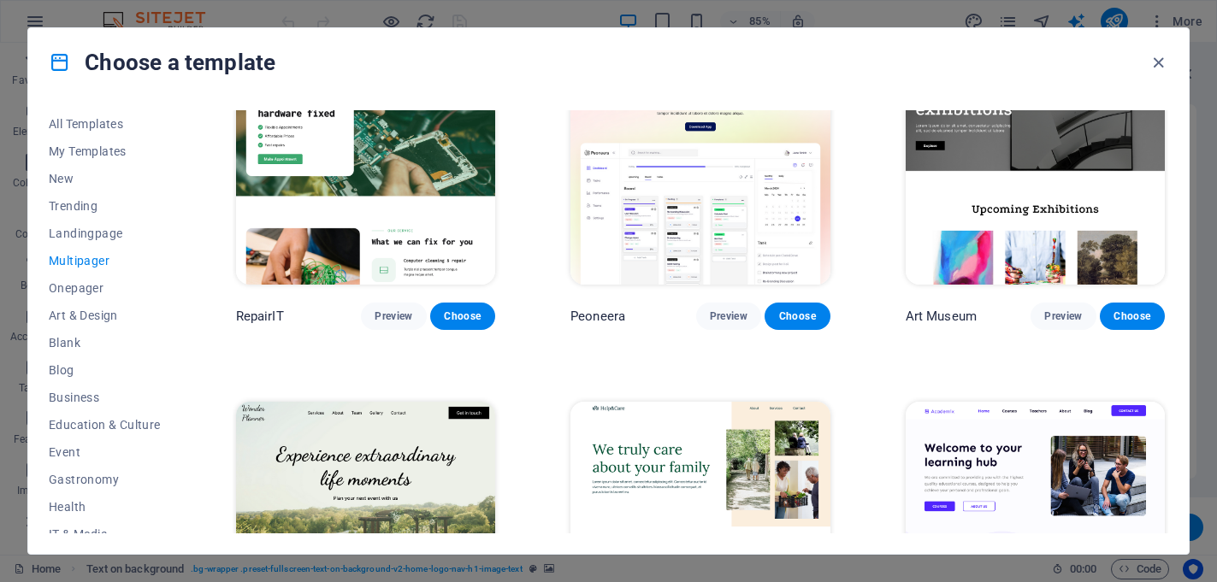
scroll to position [425, 0]
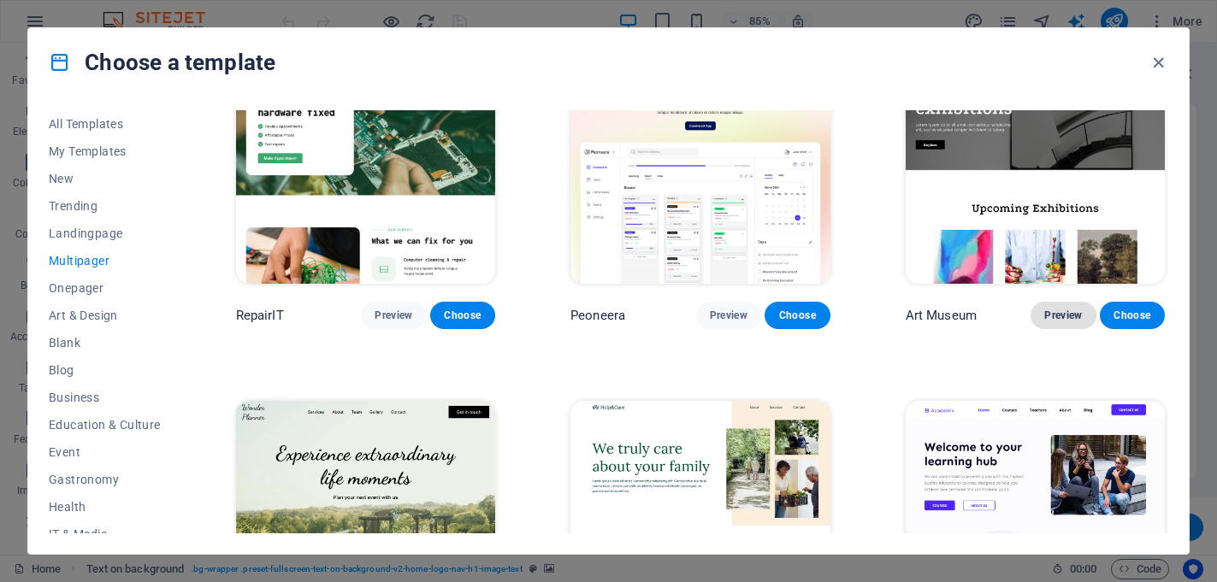
click at [1054, 312] on span "Preview" at bounding box center [1063, 316] width 38 height 14
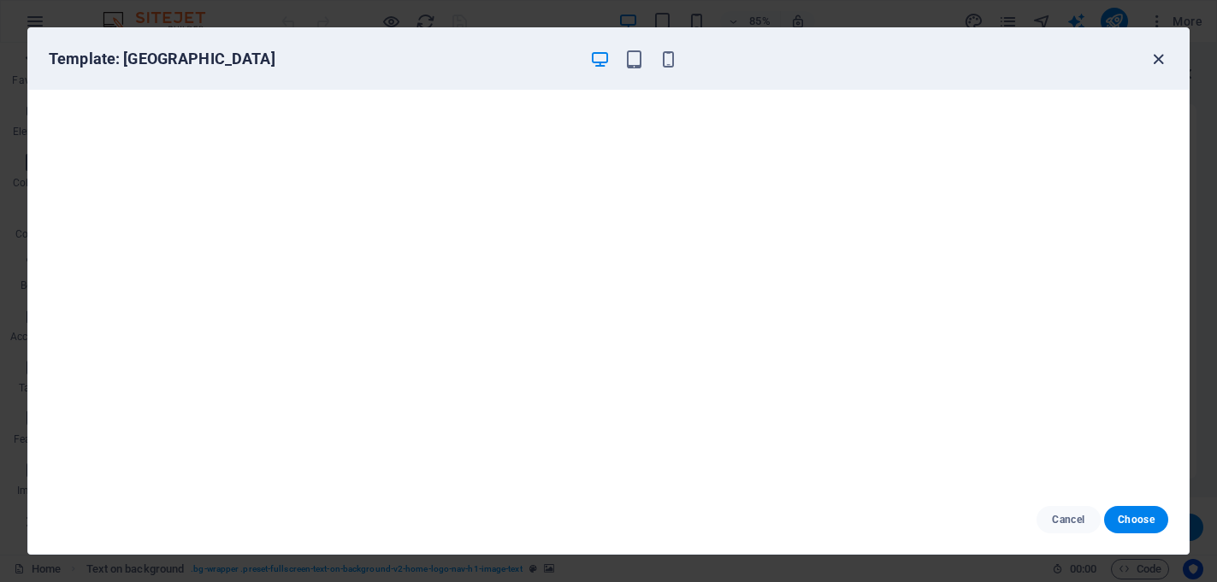
click at [1156, 57] on icon "button" at bounding box center [1158, 60] width 20 height 20
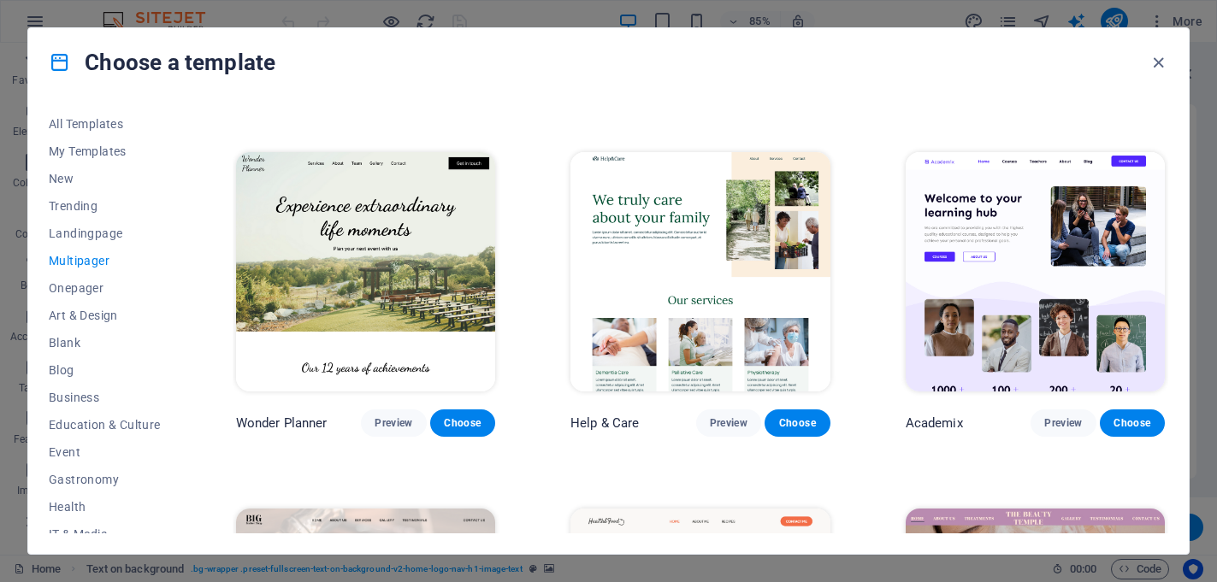
scroll to position [675, 0]
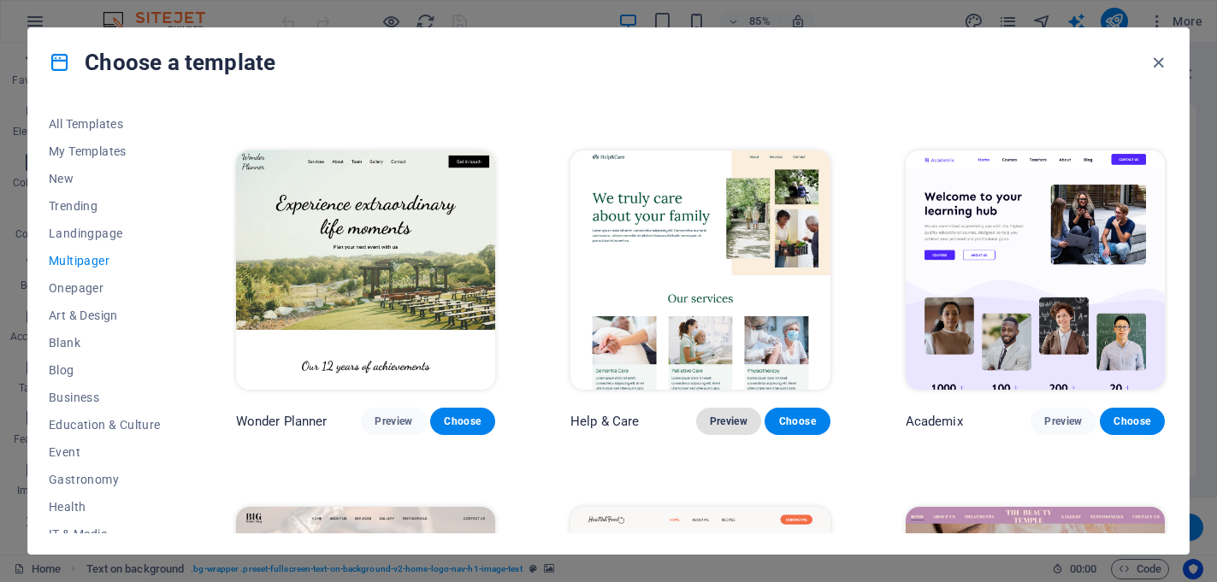
click at [724, 415] on span "Preview" at bounding box center [729, 422] width 38 height 14
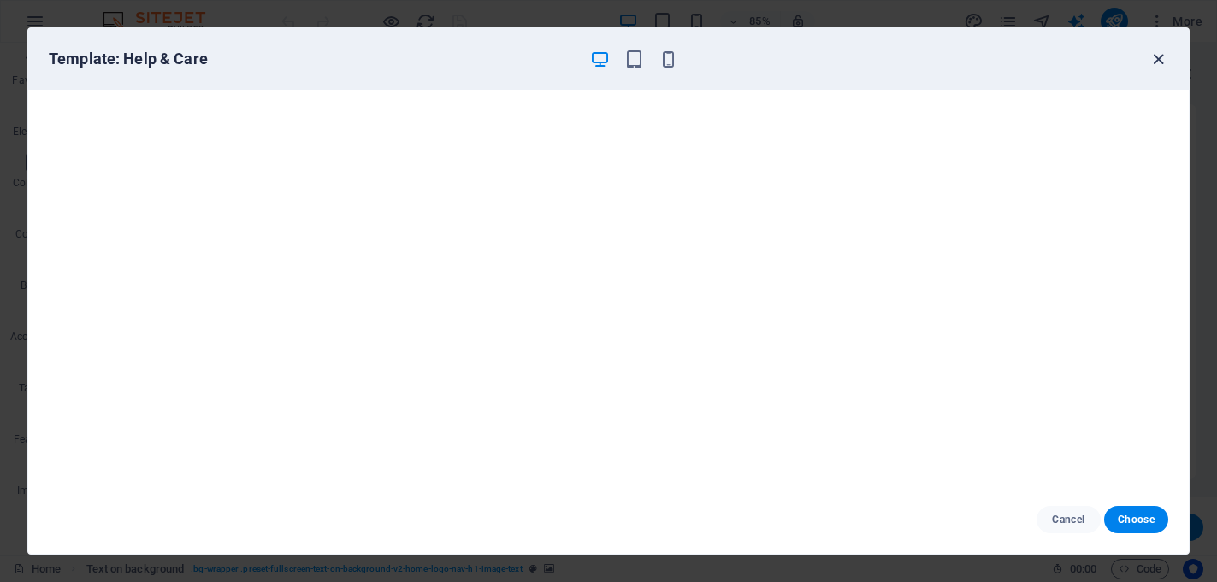
click at [1155, 59] on icon "button" at bounding box center [1158, 60] width 20 height 20
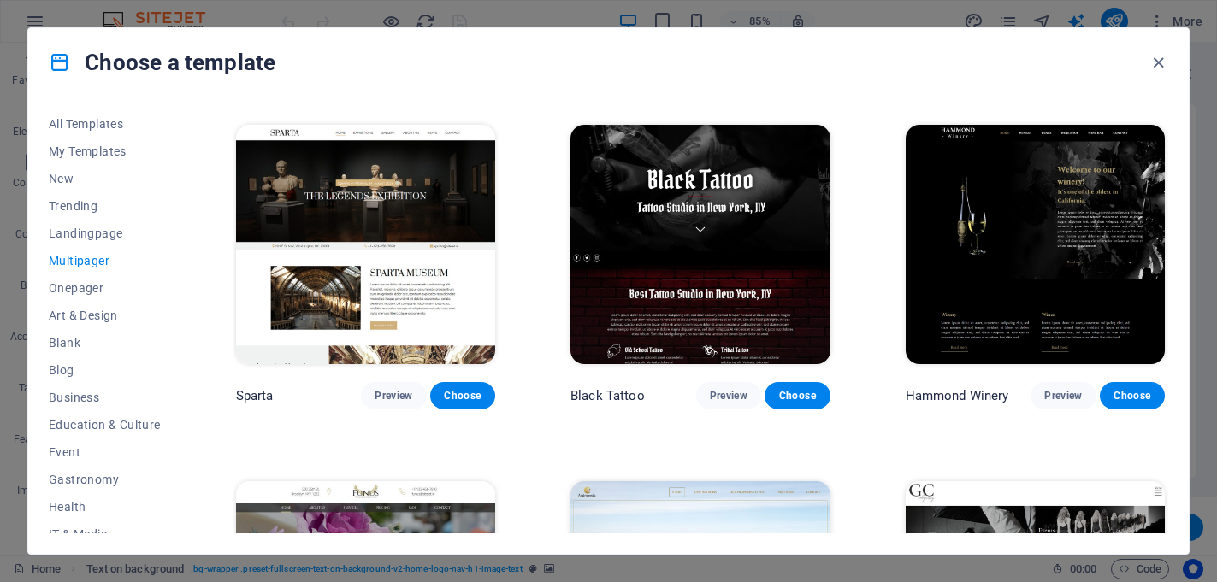
scroll to position [6053, 0]
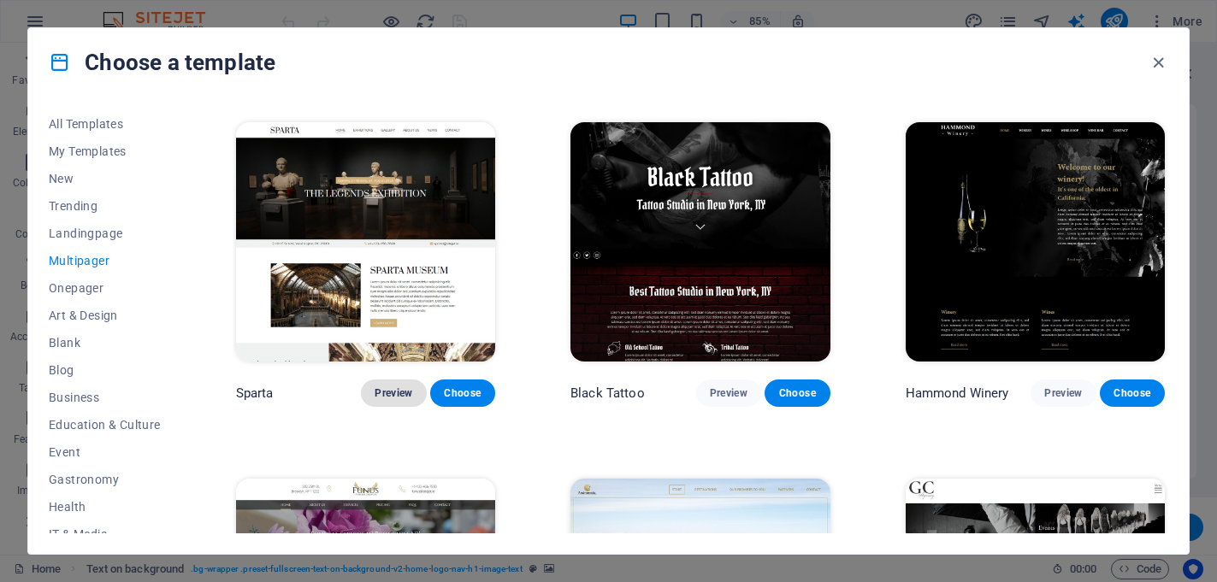
click at [396, 386] on span "Preview" at bounding box center [393, 393] width 38 height 14
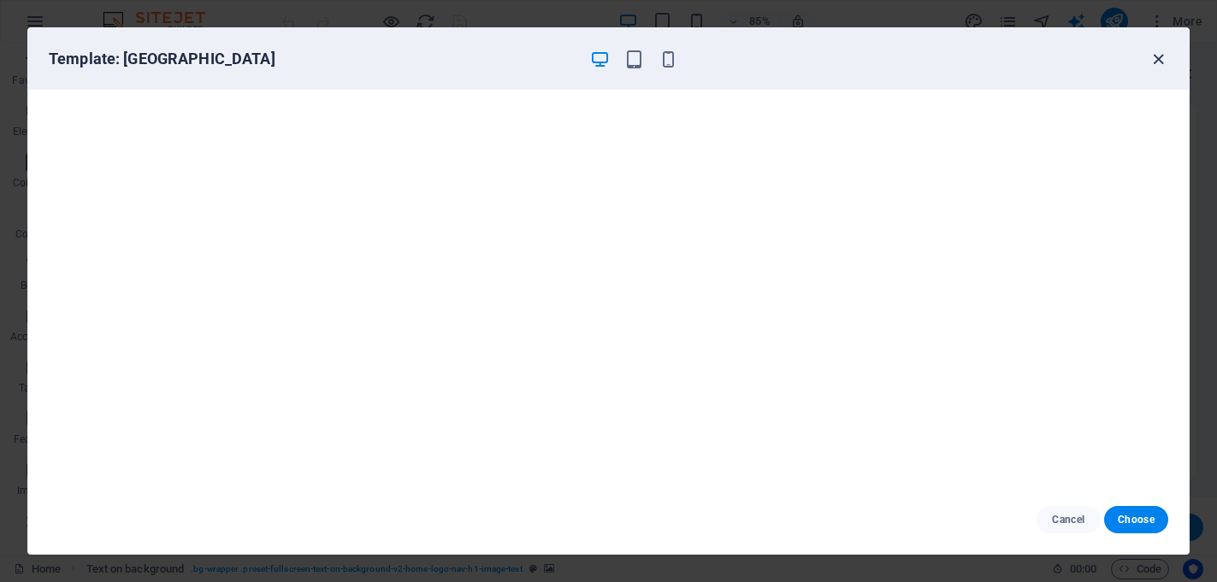
click at [1162, 59] on icon "button" at bounding box center [1158, 60] width 20 height 20
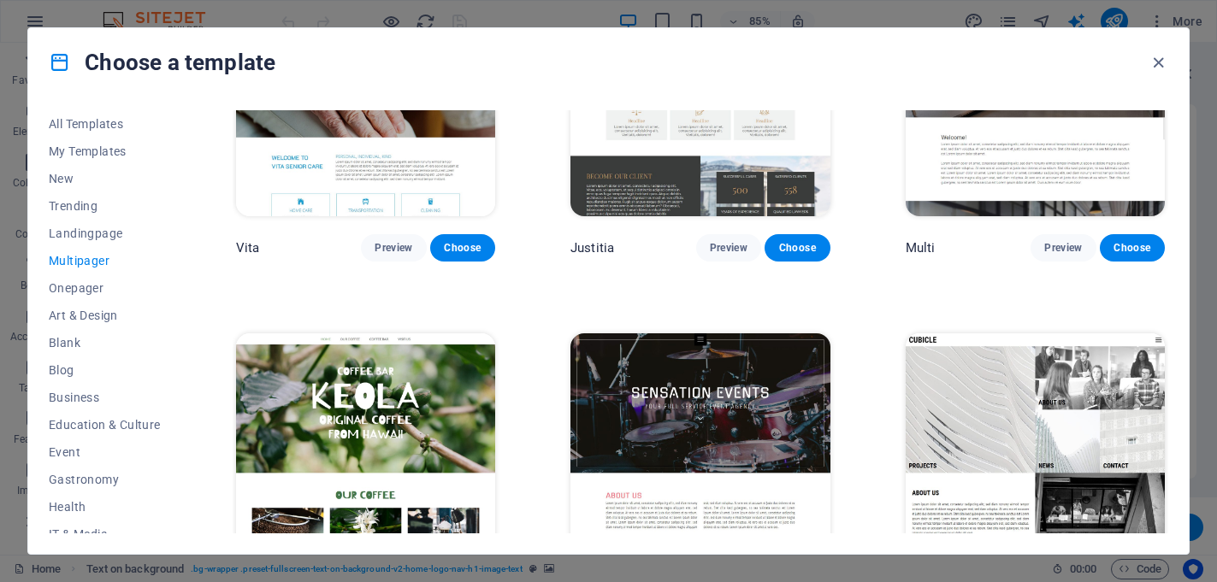
scroll to position [7140, 0]
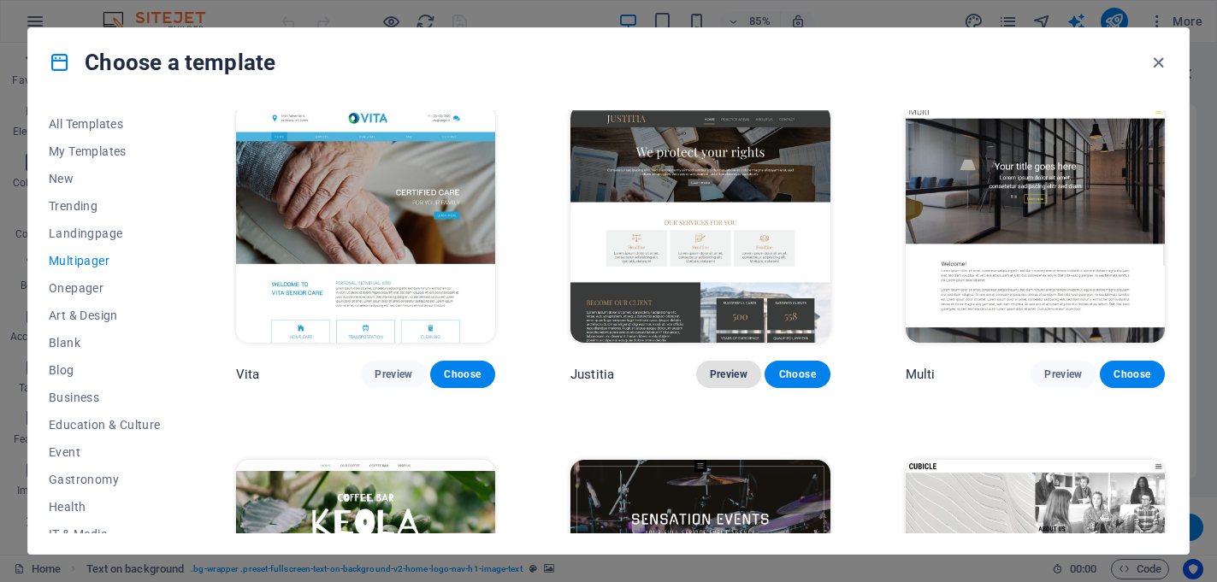
click at [722, 368] on span "Preview" at bounding box center [729, 375] width 38 height 14
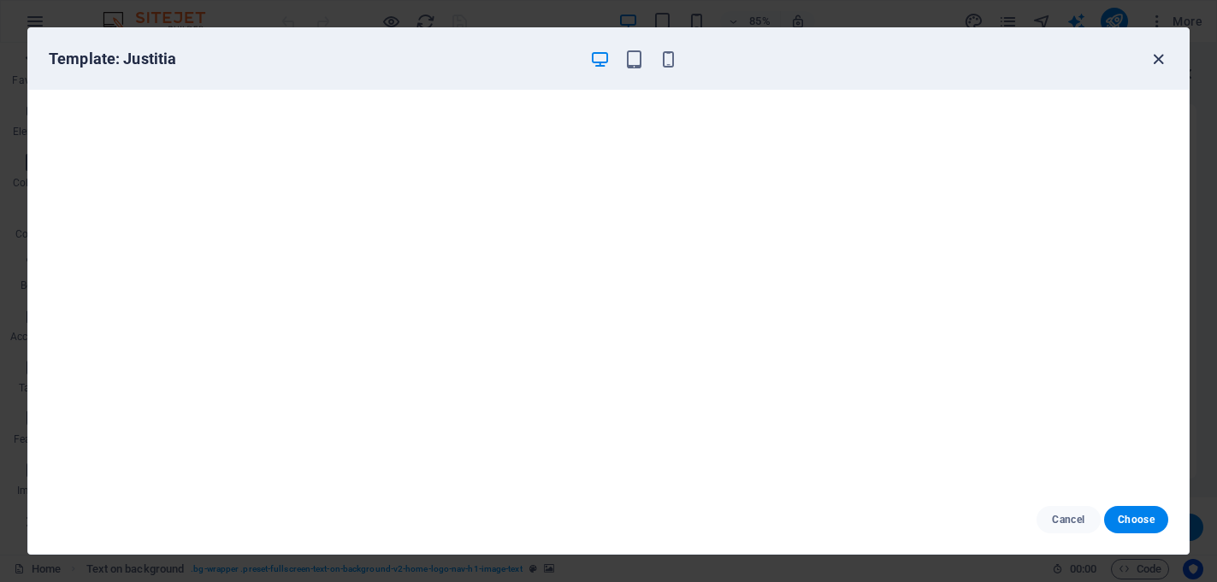
click at [1154, 53] on icon "button" at bounding box center [1158, 60] width 20 height 20
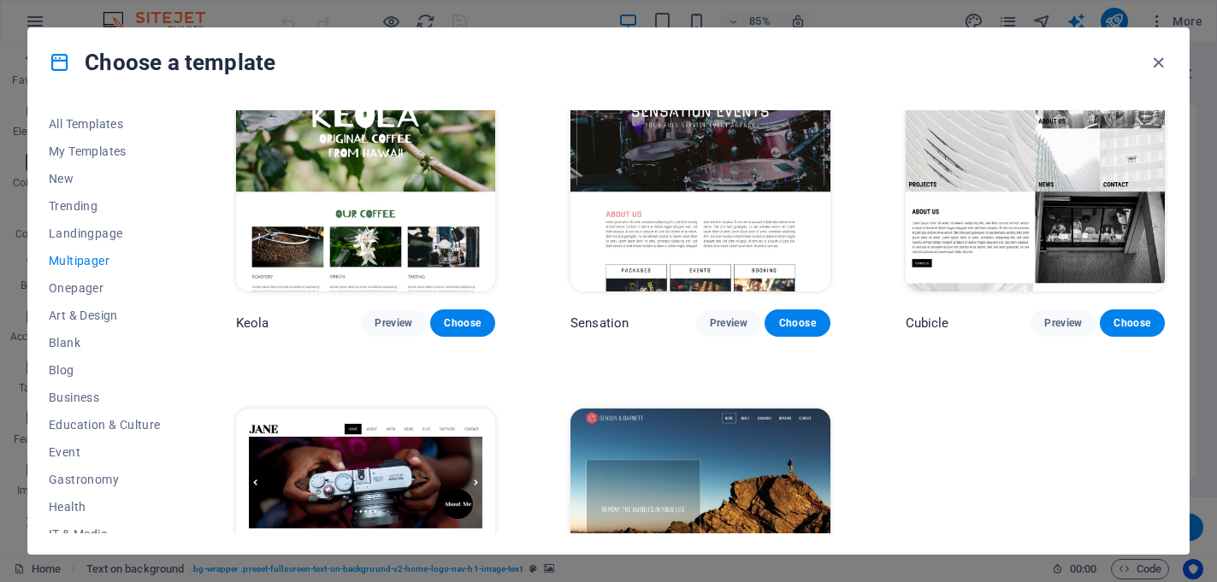
scroll to position [7663, 0]
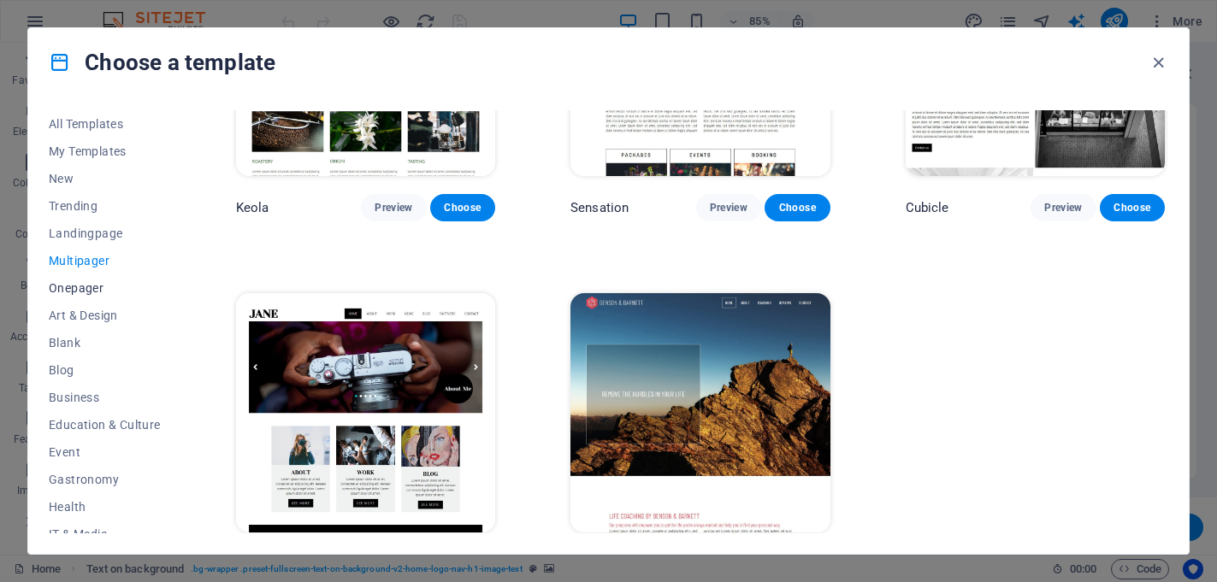
click at [81, 288] on span "Onepager" at bounding box center [105, 288] width 112 height 14
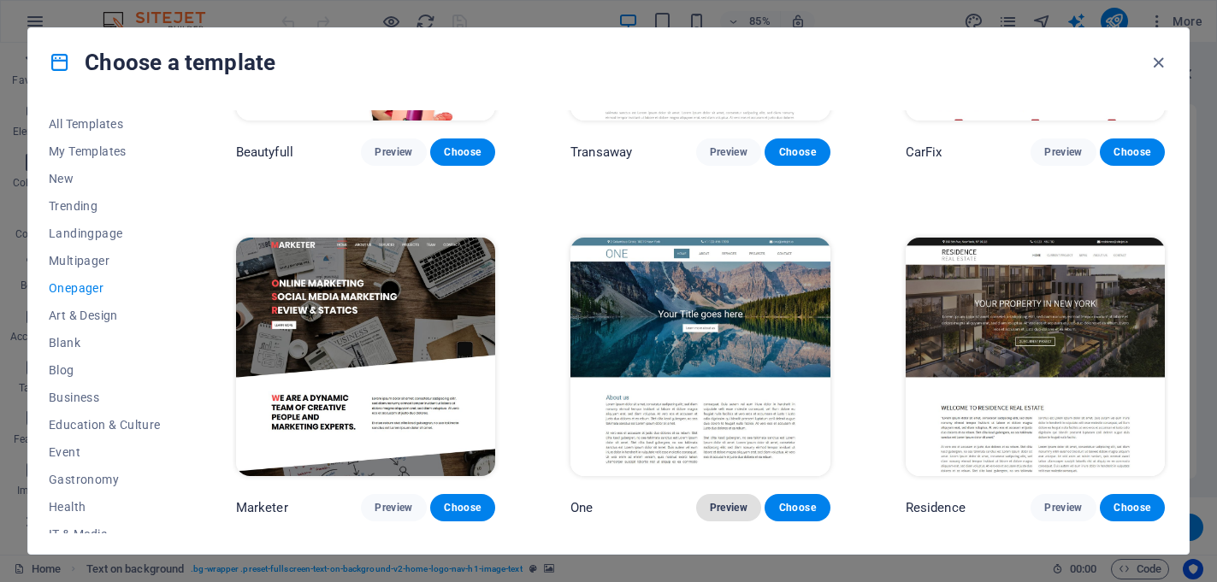
scroll to position [7006, 0]
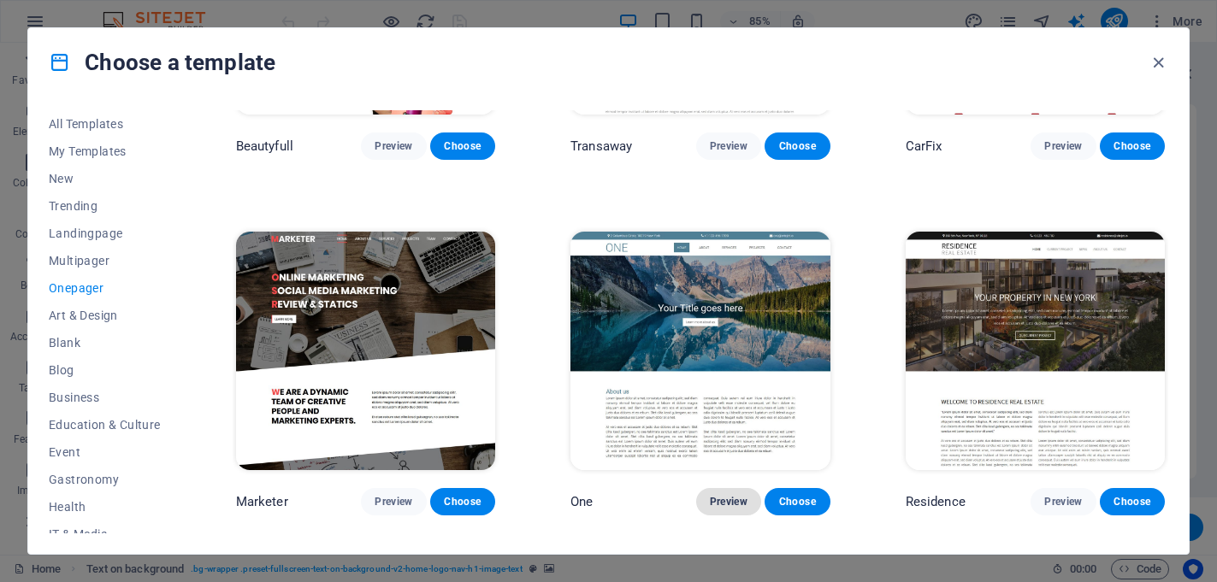
click at [723, 495] on span "Preview" at bounding box center [729, 502] width 38 height 14
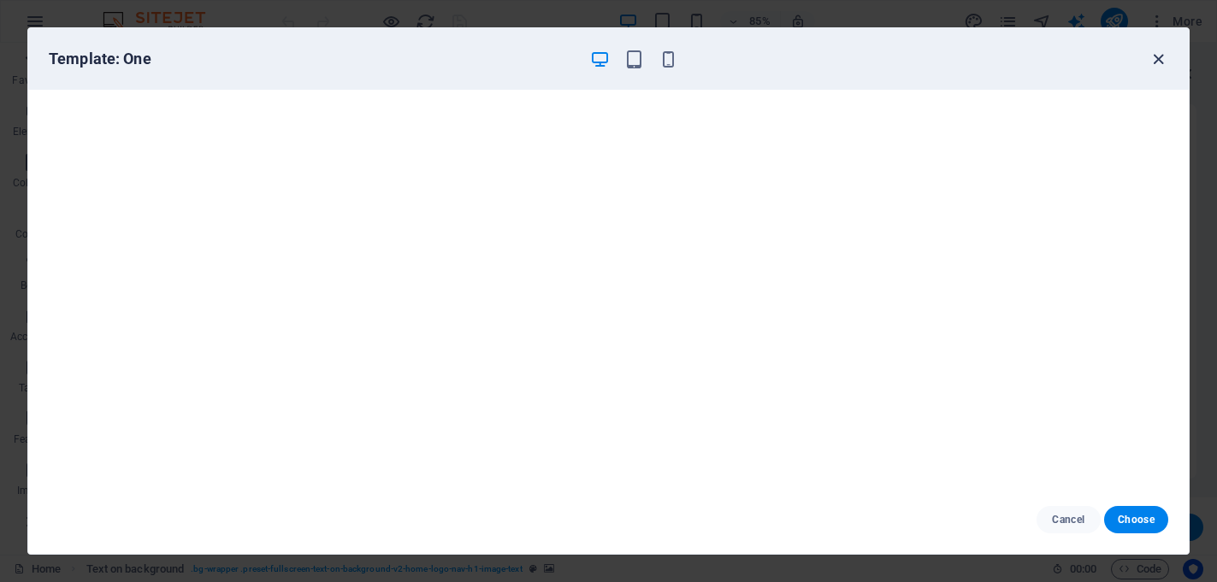
click at [1157, 60] on icon "button" at bounding box center [1158, 60] width 20 height 20
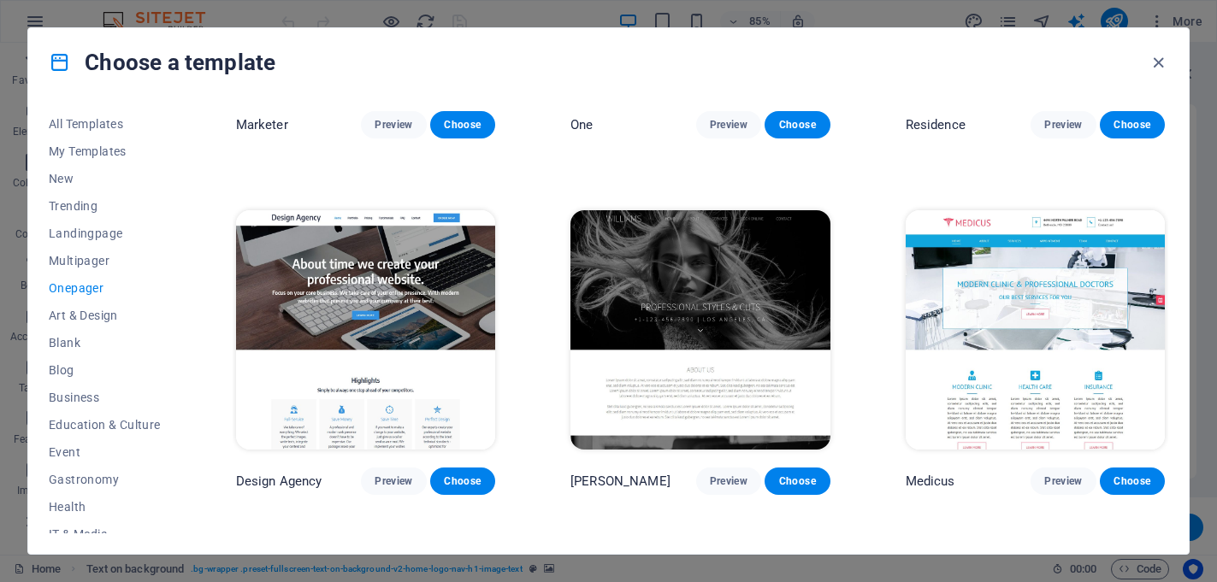
scroll to position [7379, 0]
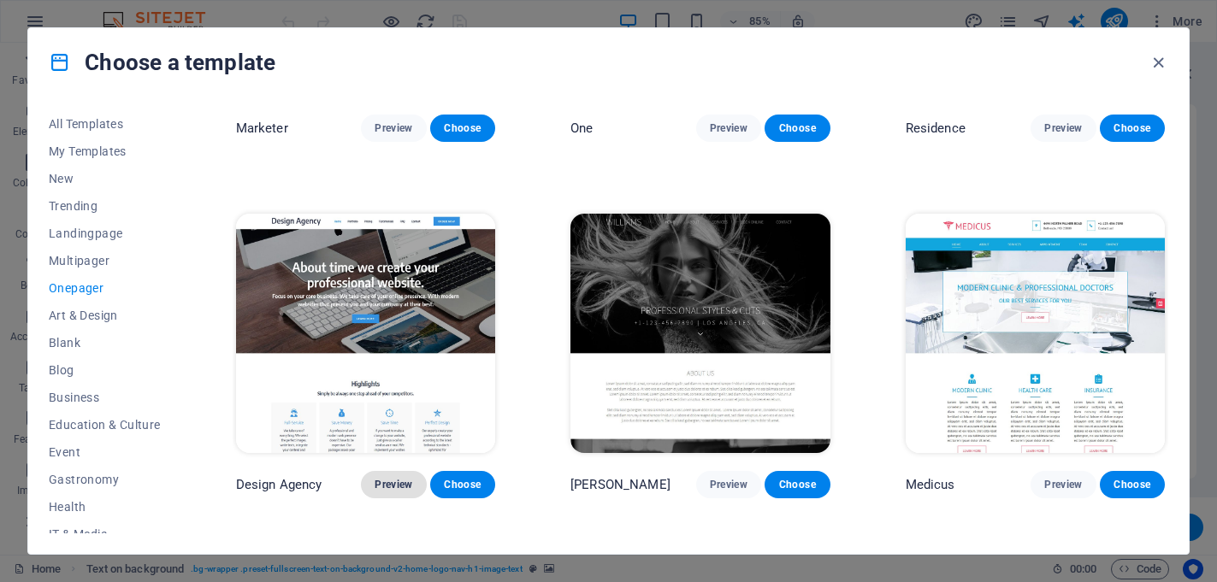
click at [392, 478] on span "Preview" at bounding box center [393, 485] width 38 height 14
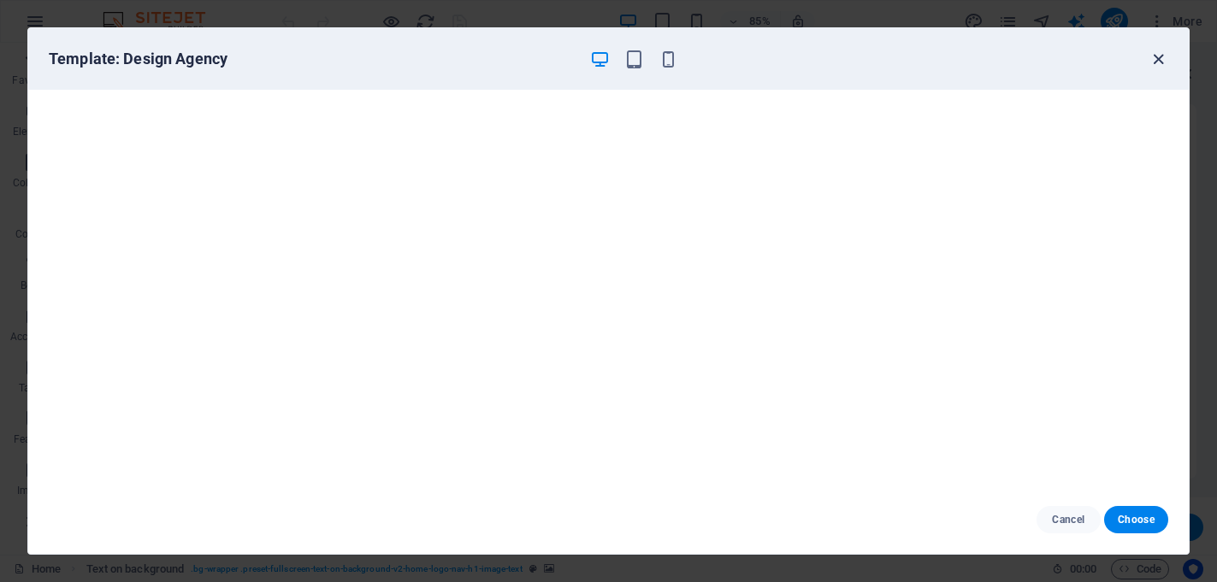
click at [1160, 61] on icon "button" at bounding box center [1158, 60] width 20 height 20
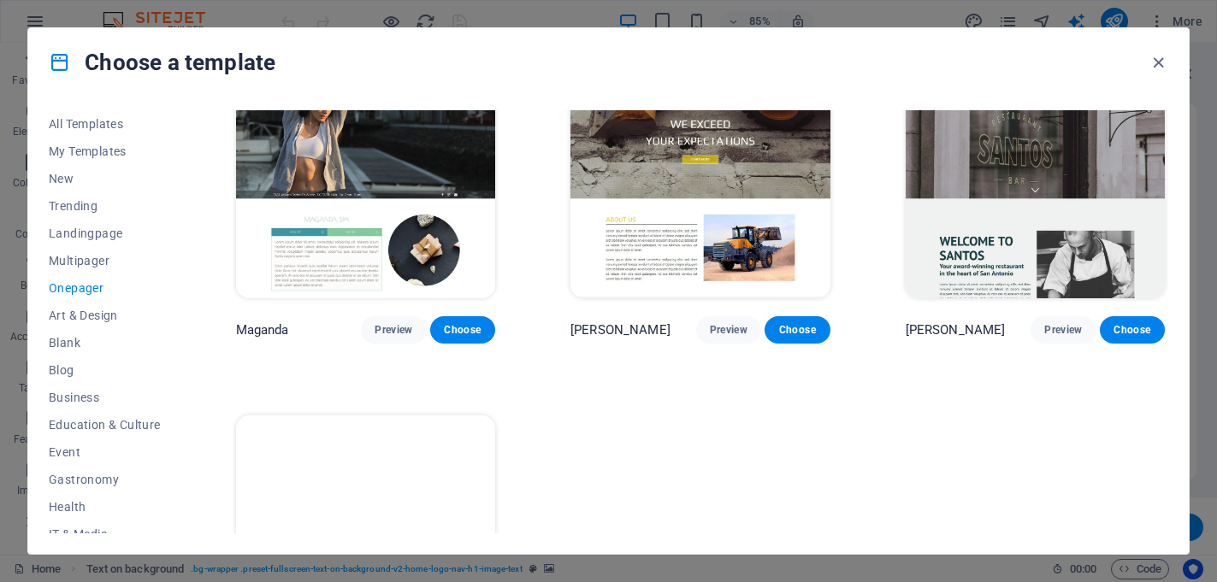
scroll to position [8010, 0]
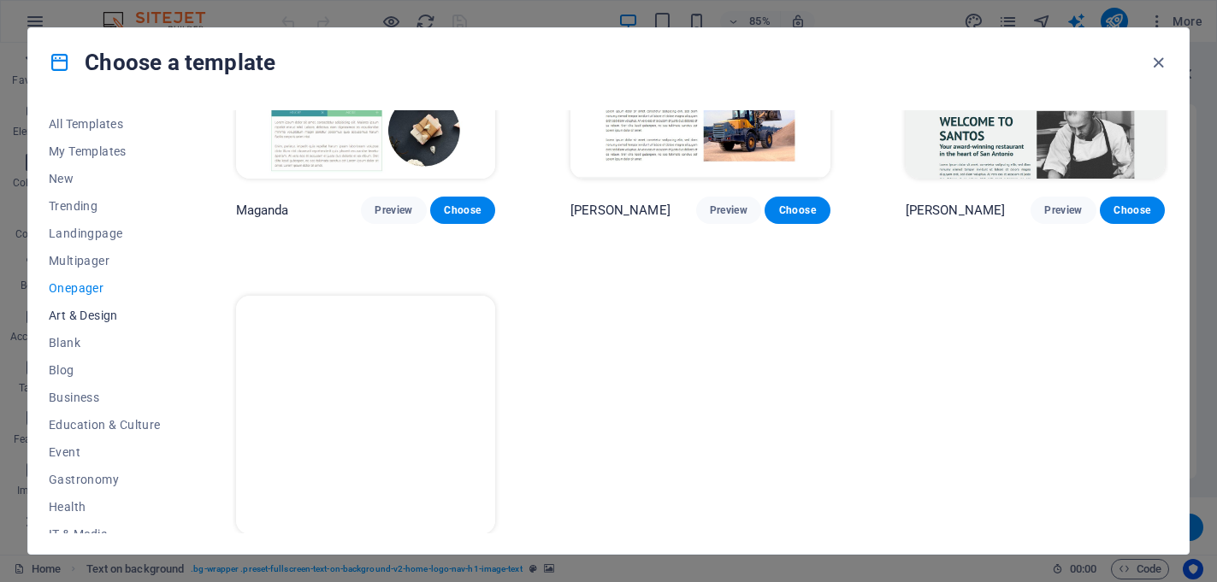
click at [74, 319] on span "Art & Design" at bounding box center [105, 316] width 112 height 14
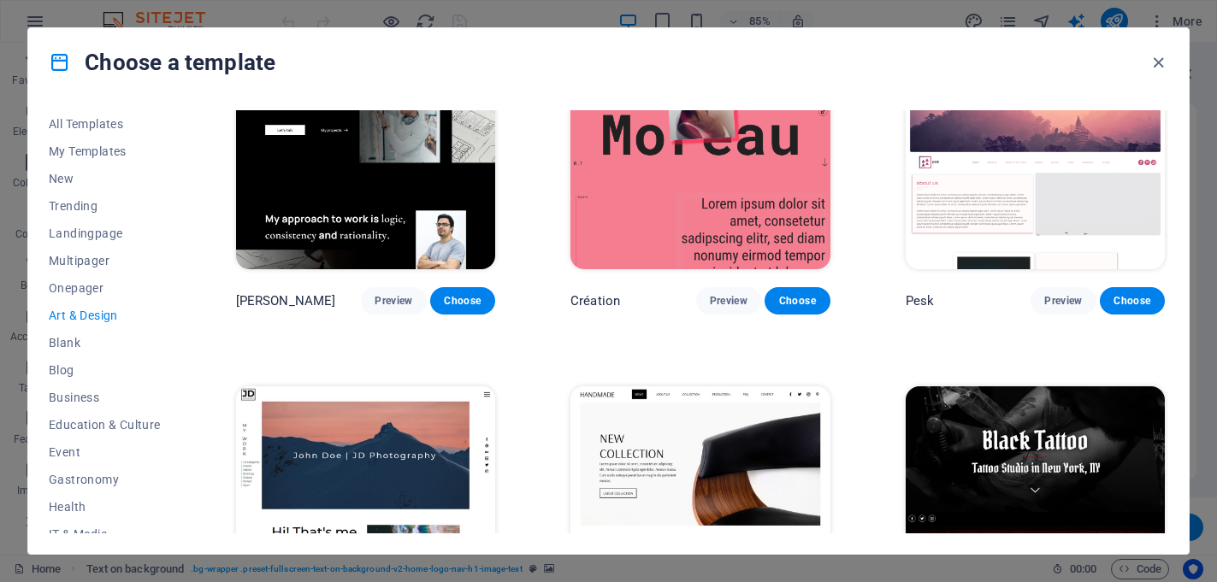
scroll to position [0, 0]
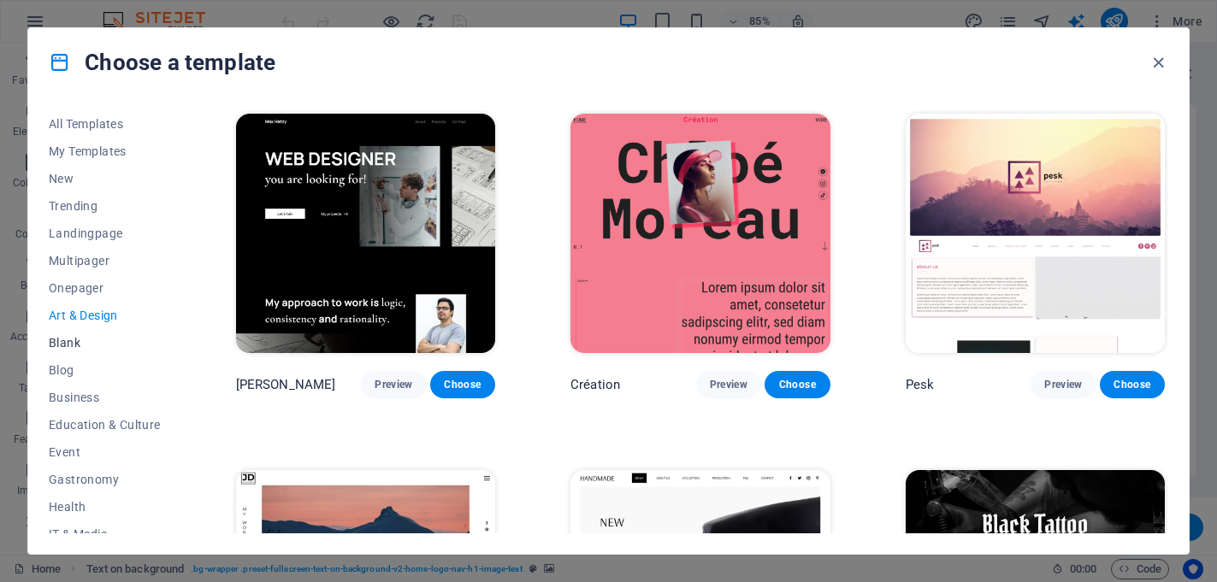
click at [69, 346] on span "Blank" at bounding box center [105, 343] width 112 height 14
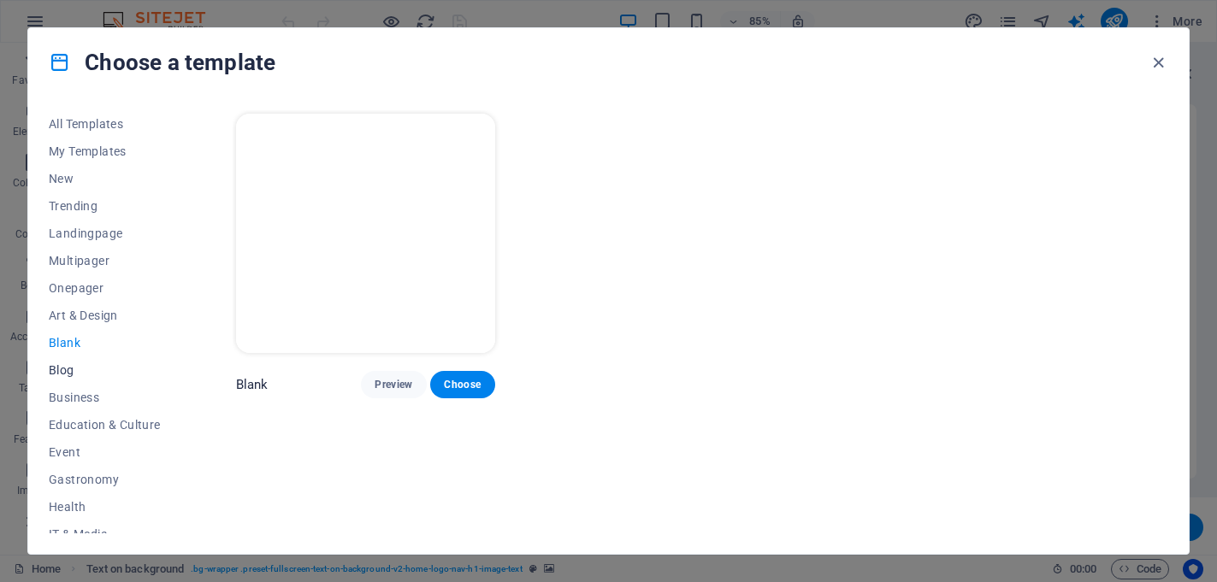
click at [65, 367] on span "Blog" at bounding box center [105, 370] width 112 height 14
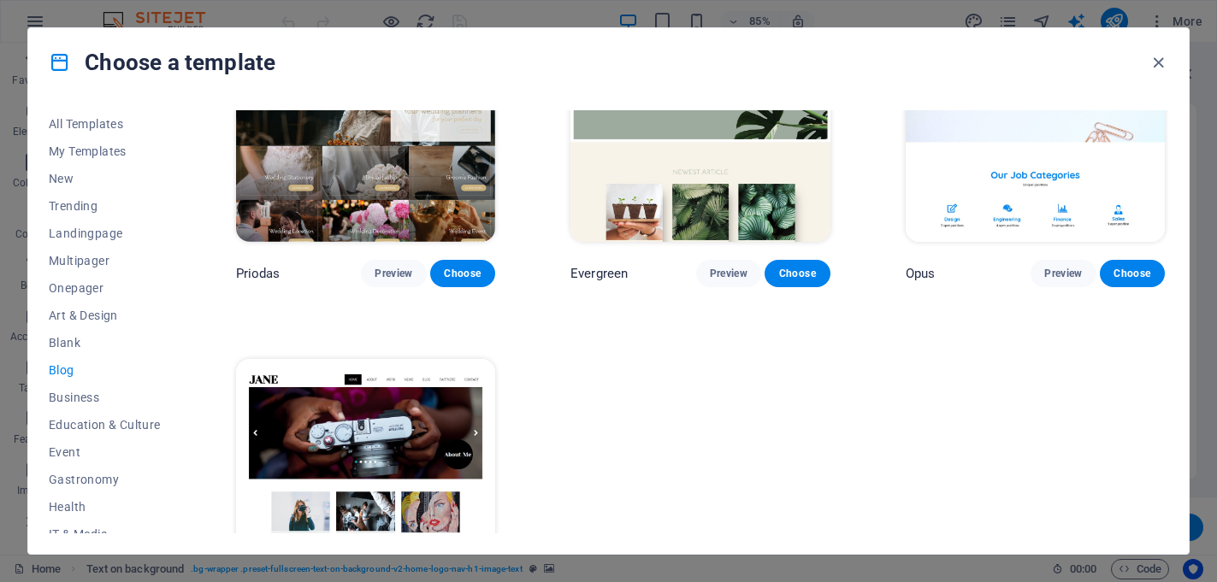
scroll to position [2697, 0]
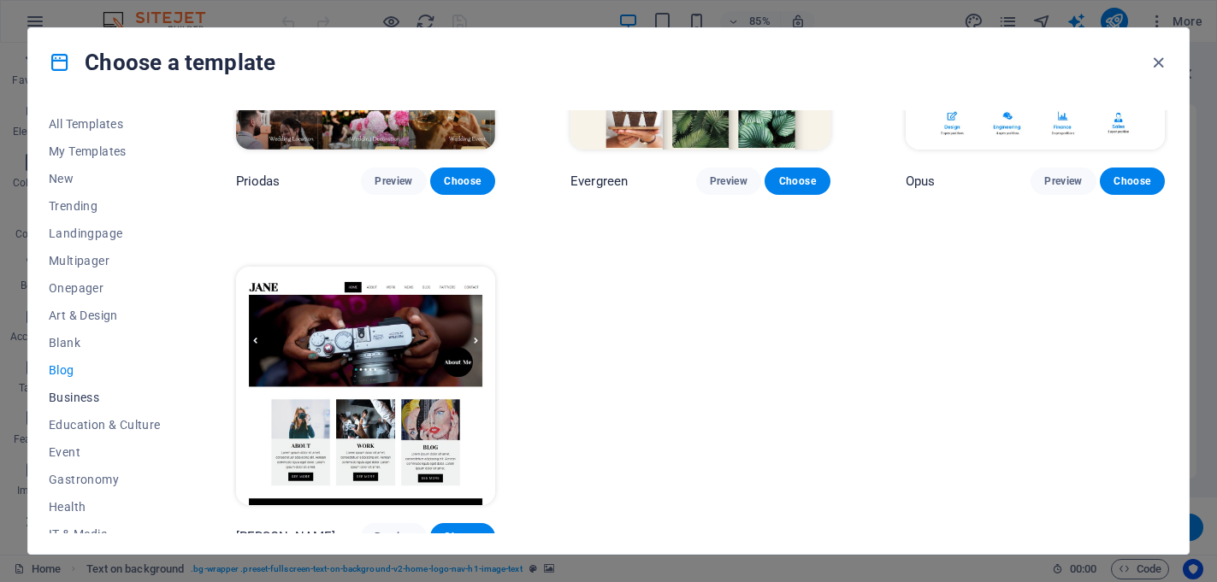
click at [86, 395] on span "Business" at bounding box center [105, 398] width 112 height 14
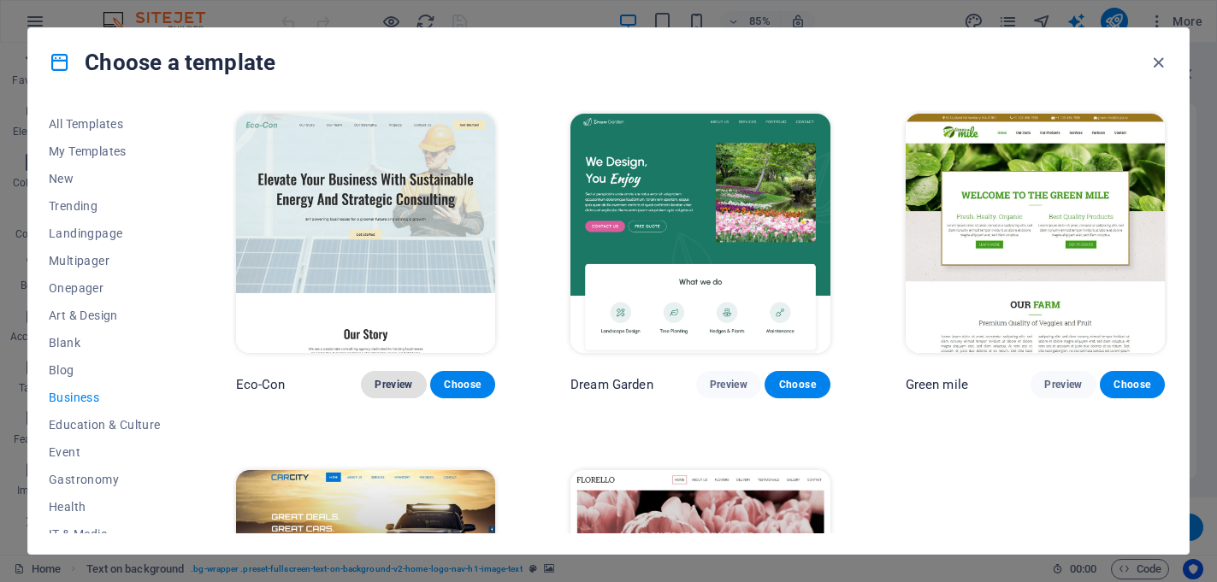
click at [386, 378] on span "Preview" at bounding box center [393, 385] width 38 height 14
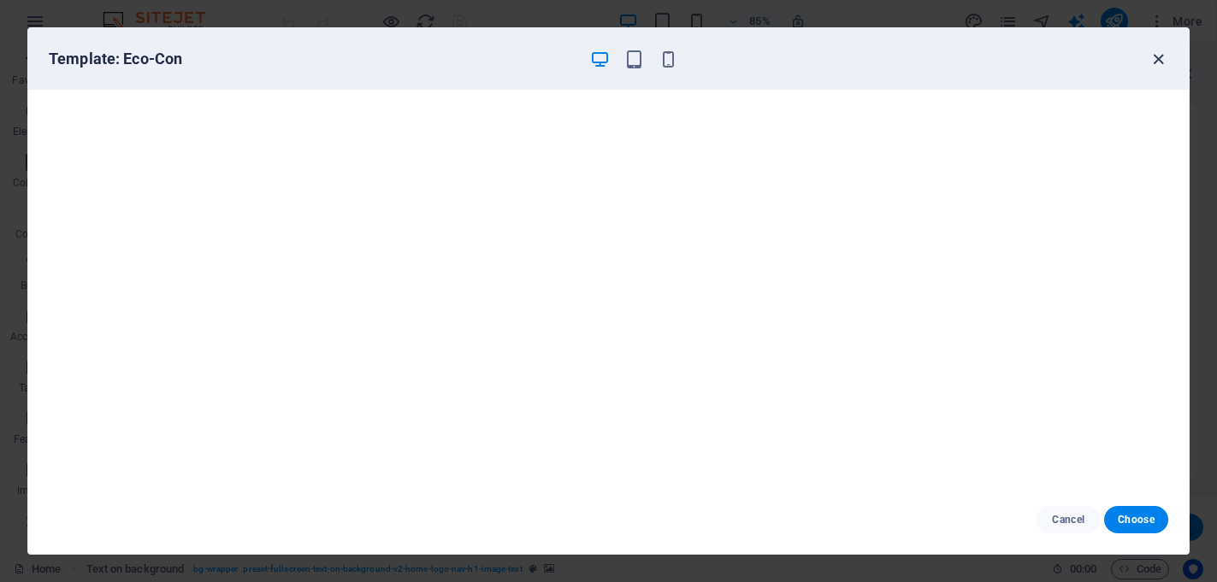
click at [1158, 57] on icon "button" at bounding box center [1158, 60] width 20 height 20
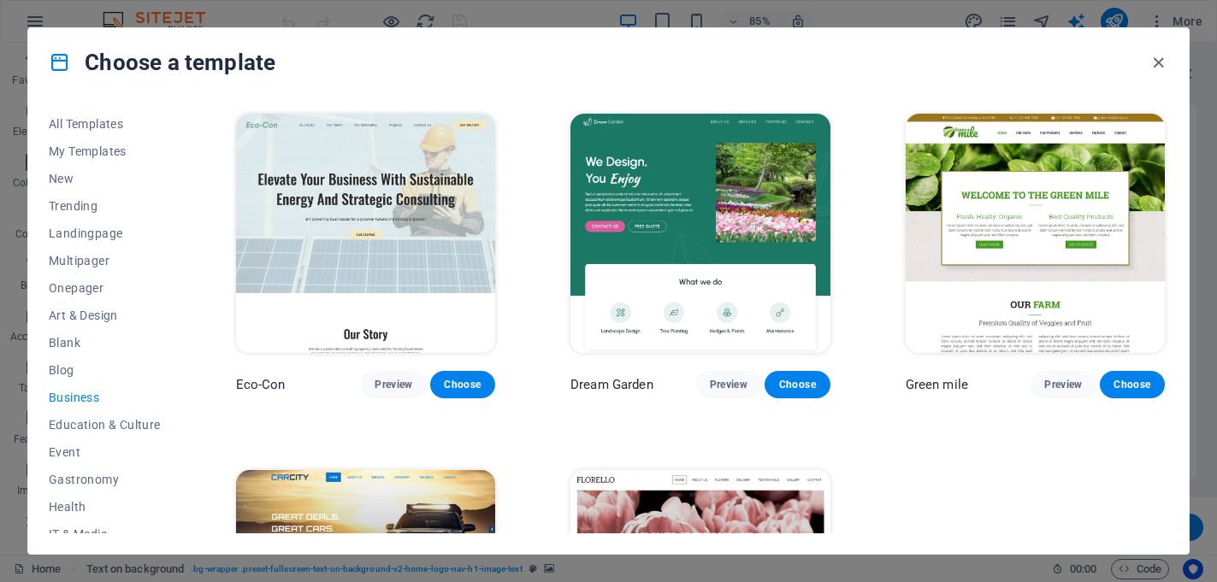
scroll to position [217, 0]
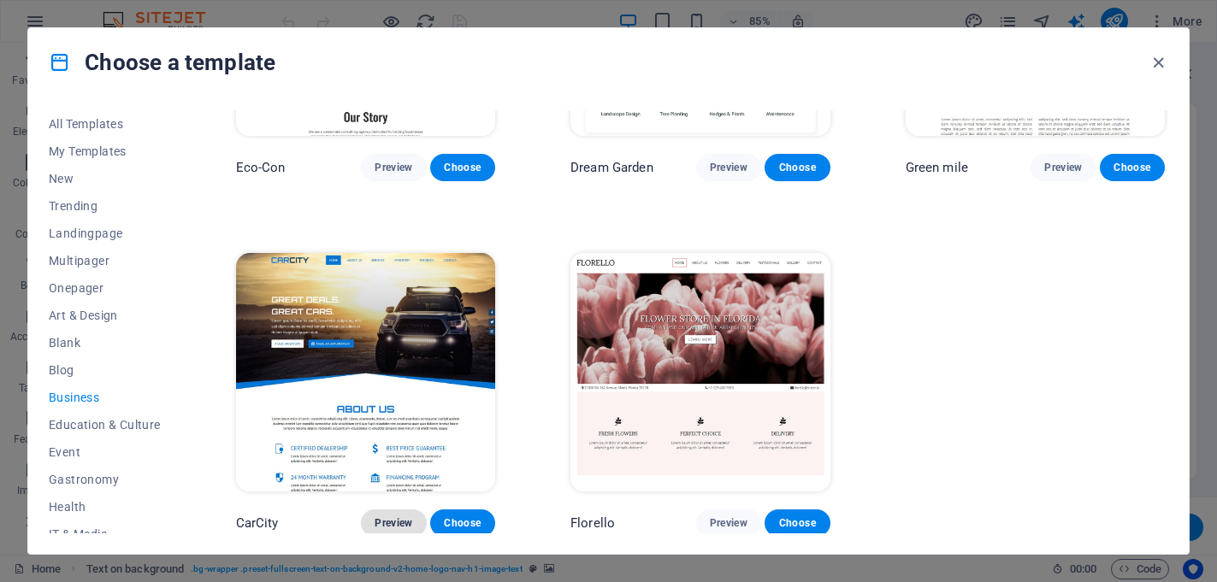
click at [390, 522] on span "Preview" at bounding box center [393, 523] width 38 height 14
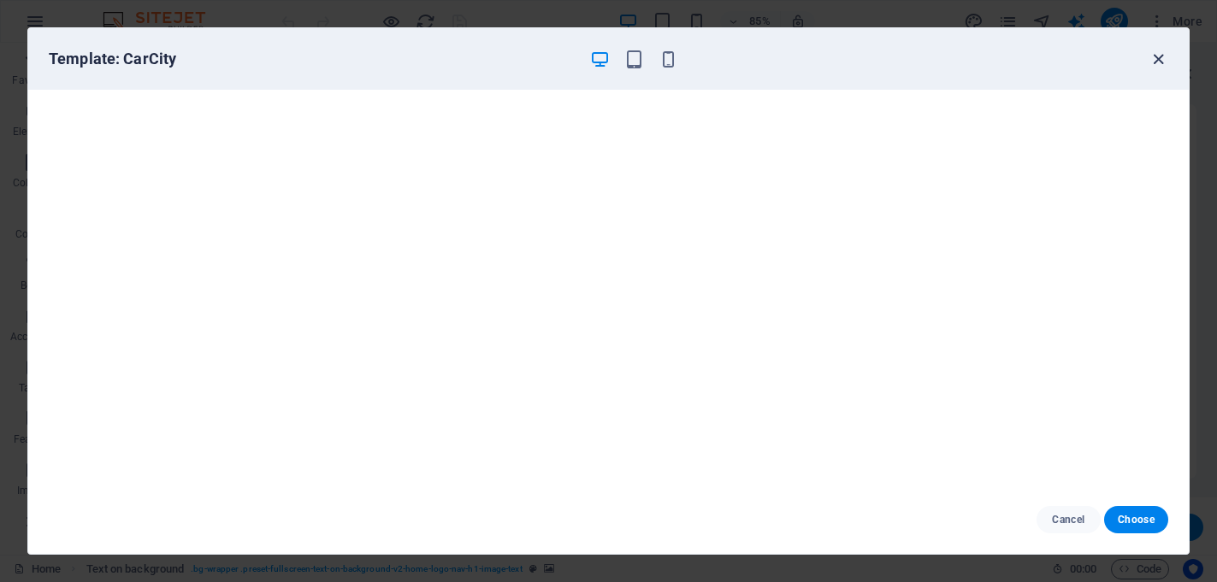
click at [1159, 61] on icon "button" at bounding box center [1158, 60] width 20 height 20
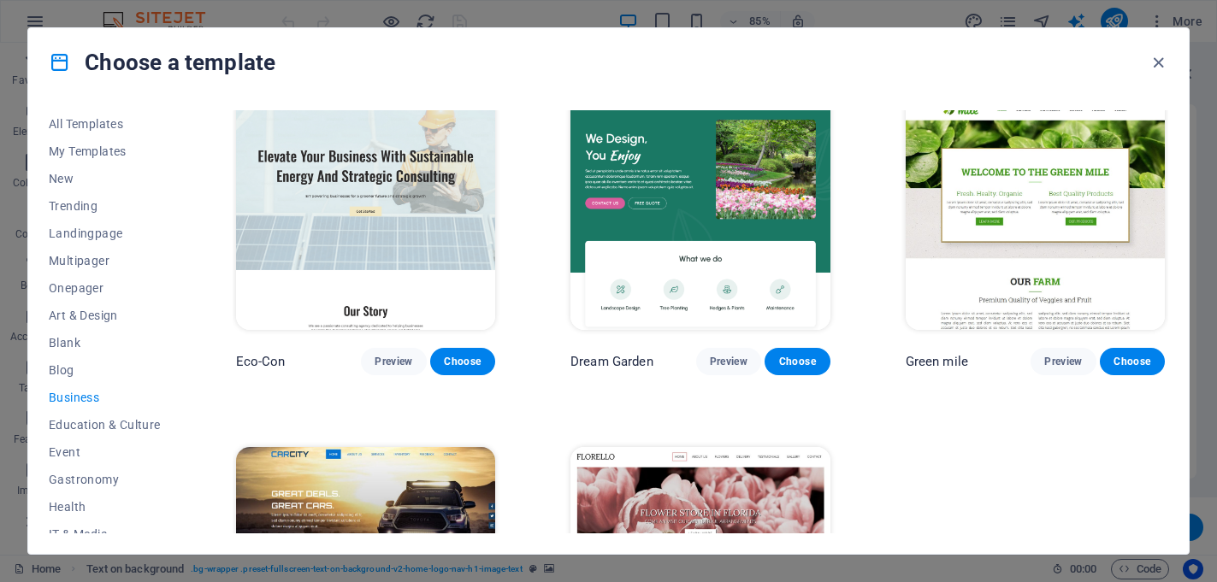
scroll to position [0, 0]
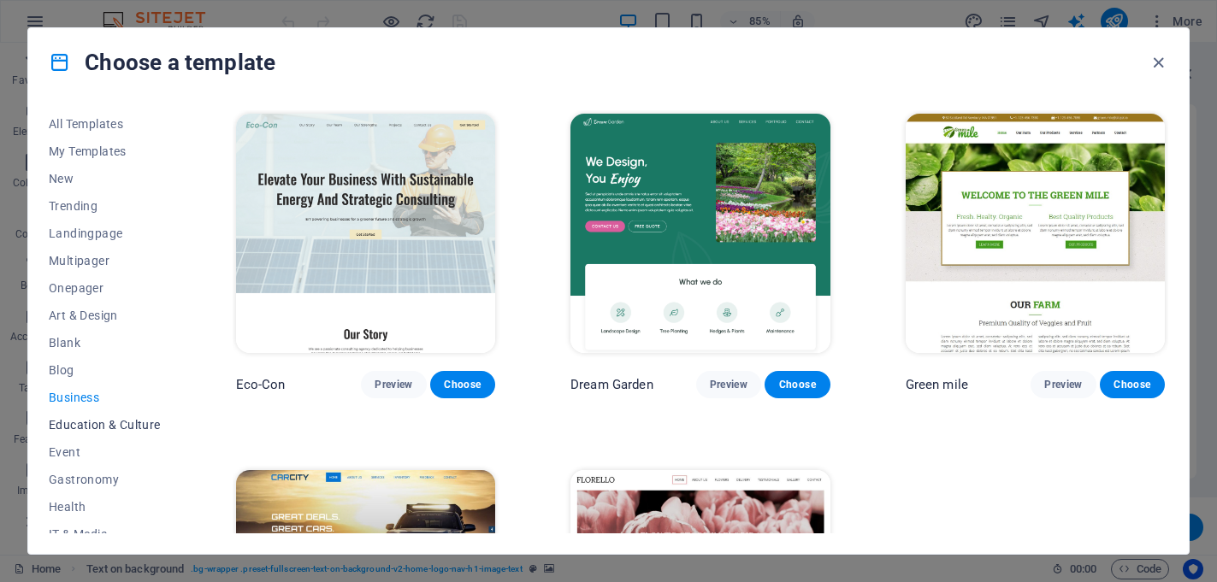
click at [89, 427] on span "Education & Culture" at bounding box center [105, 425] width 112 height 14
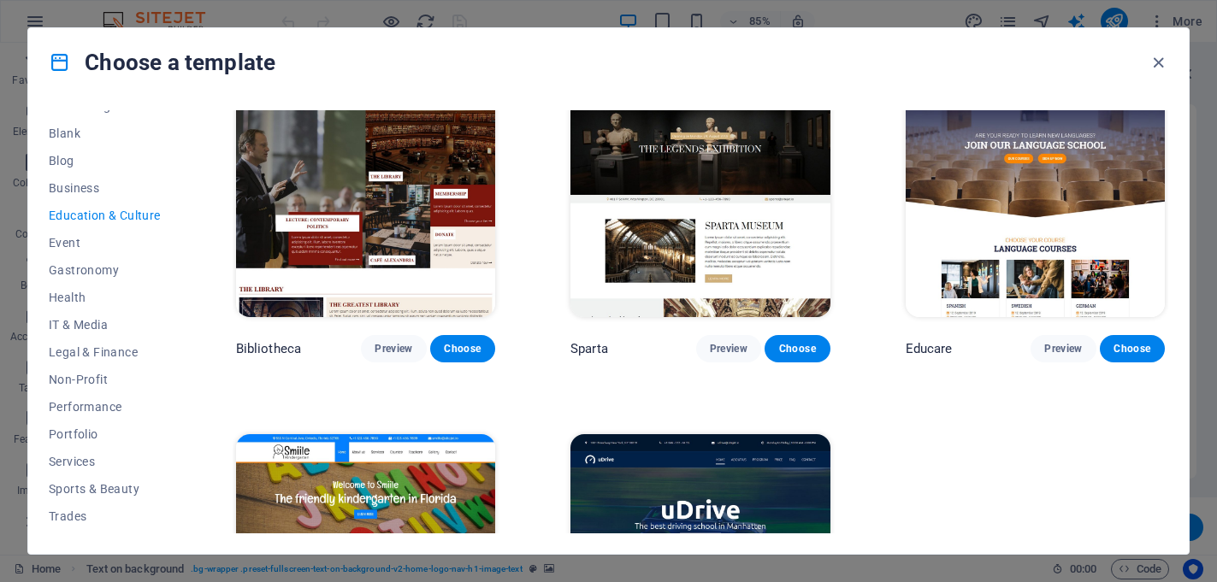
scroll to position [376, 0]
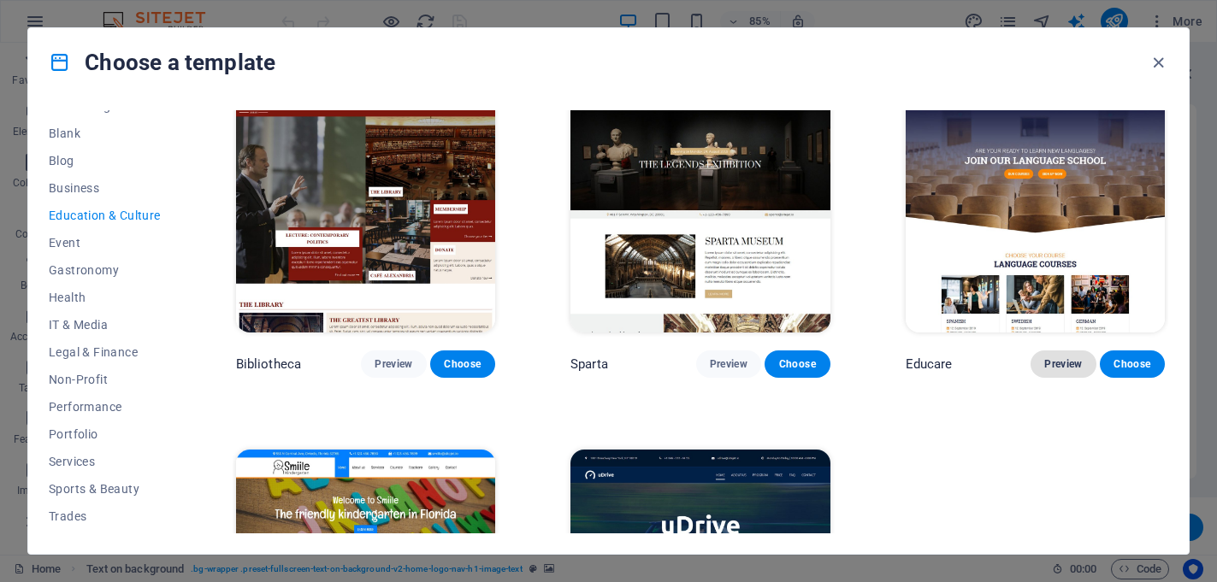
click at [1058, 365] on span "Preview" at bounding box center [1063, 364] width 38 height 14
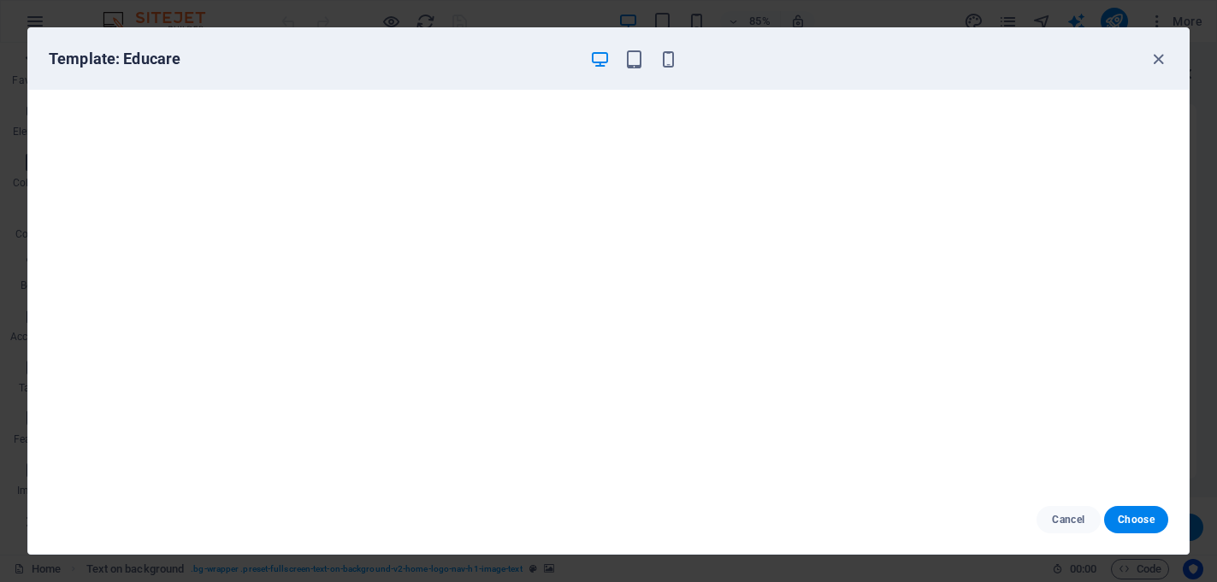
scroll to position [4, 0]
click at [1158, 60] on icon "button" at bounding box center [1158, 60] width 20 height 20
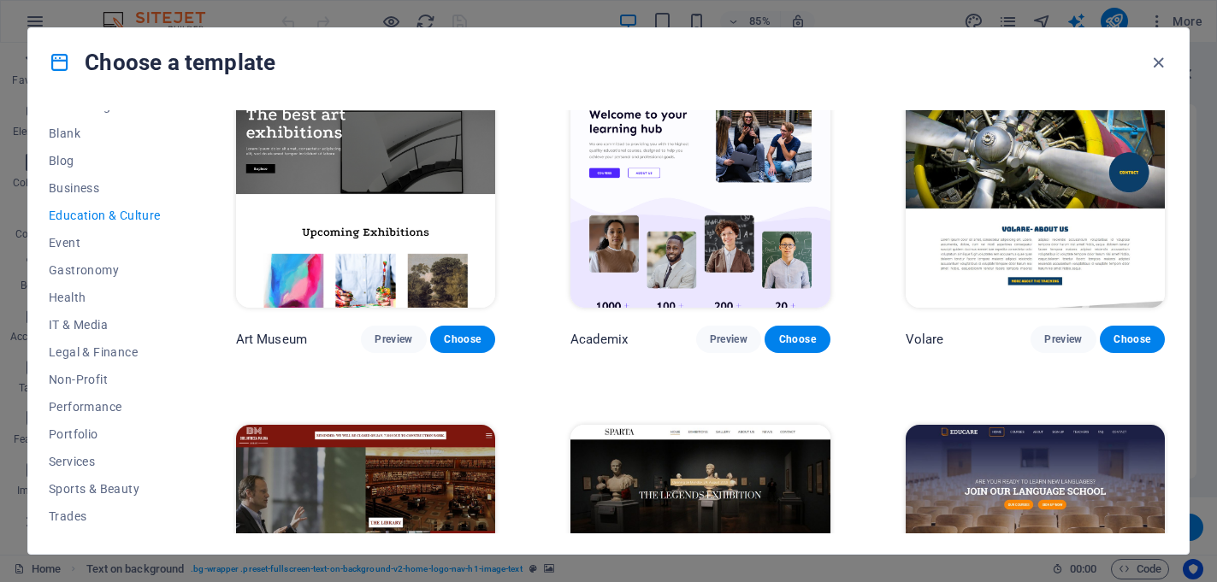
scroll to position [0, 0]
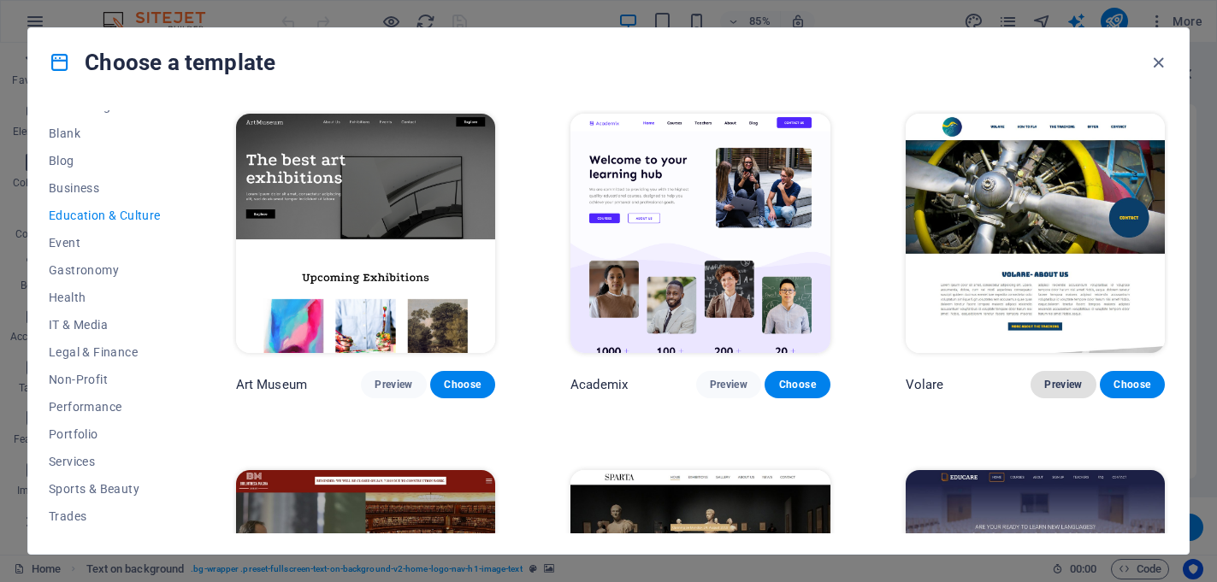
click at [1046, 383] on span "Preview" at bounding box center [1063, 385] width 38 height 14
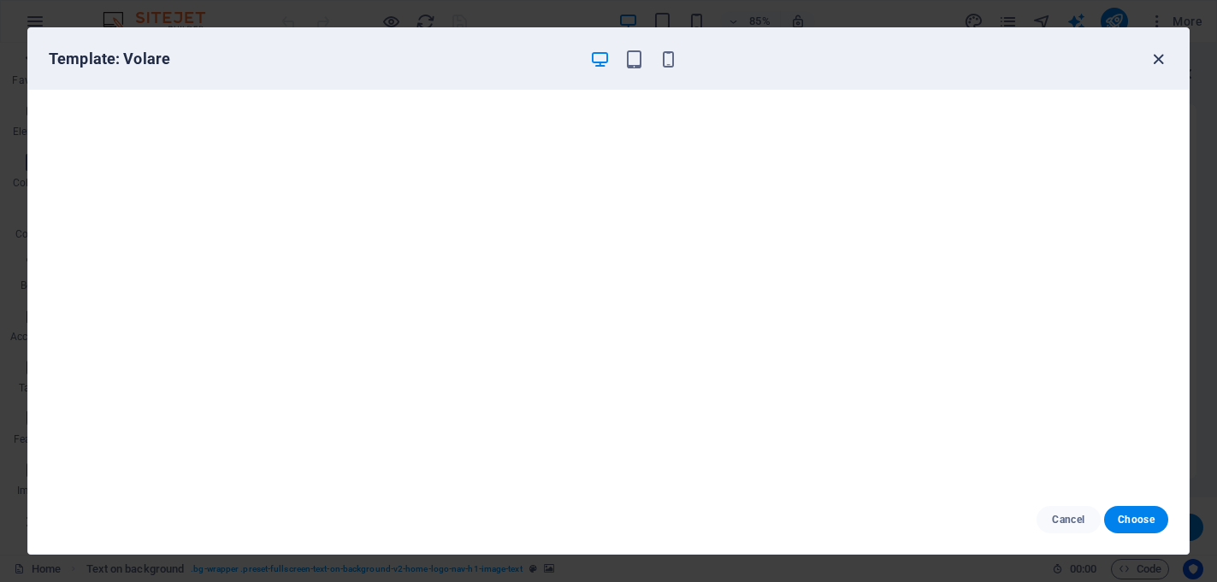
click at [1158, 50] on icon "button" at bounding box center [1158, 60] width 20 height 20
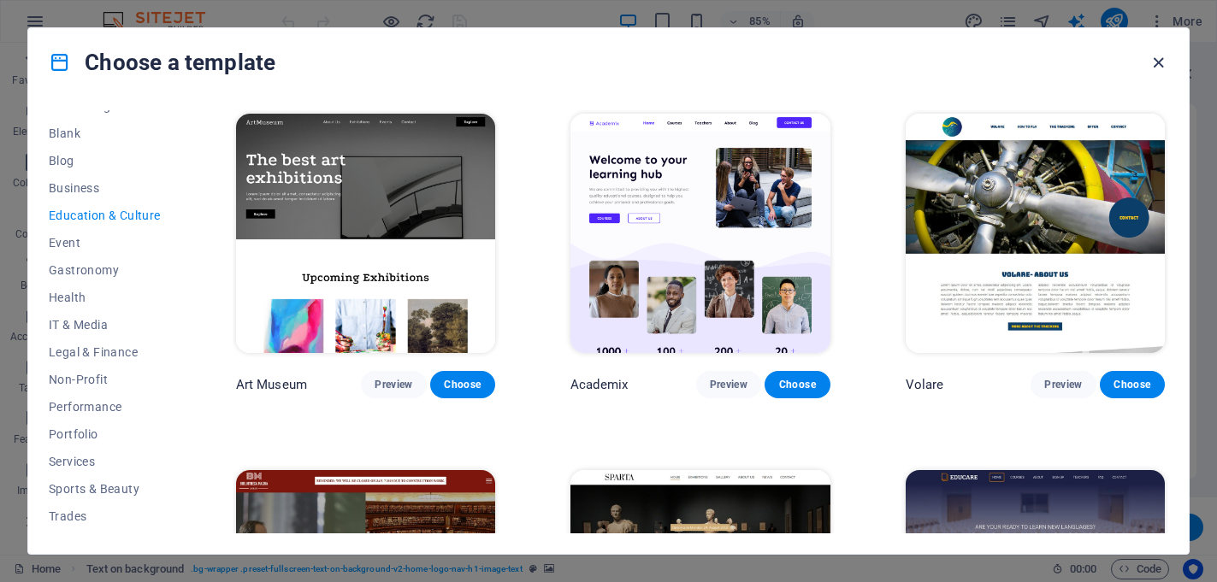
click at [1160, 61] on icon "button" at bounding box center [1158, 63] width 20 height 20
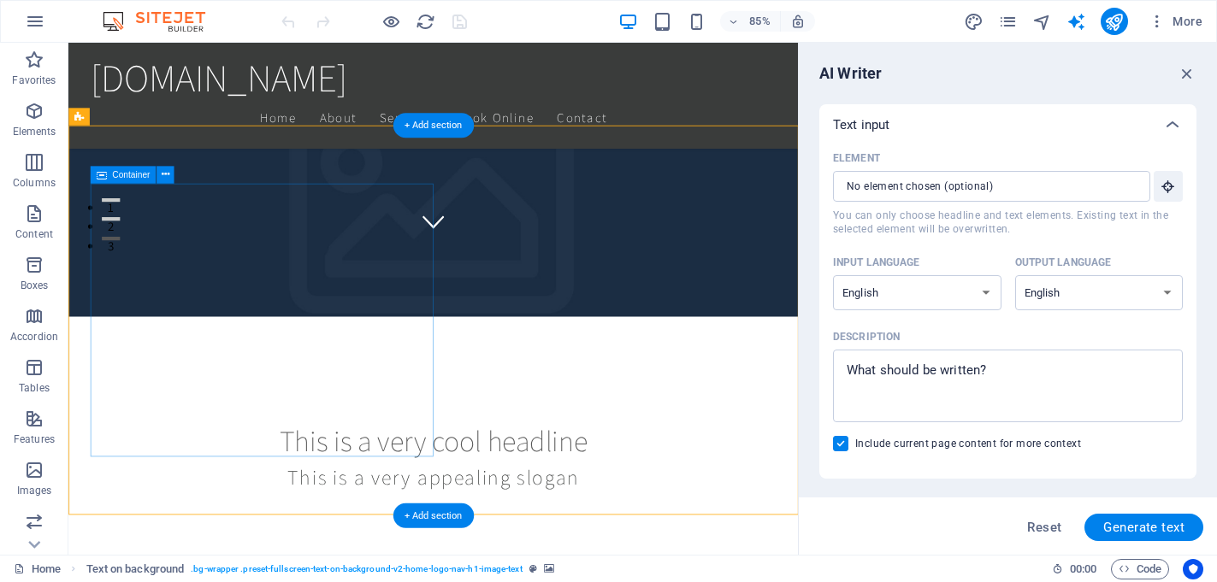
scroll to position [371, 0]
